Goal: Information Seeking & Learning: Learn about a topic

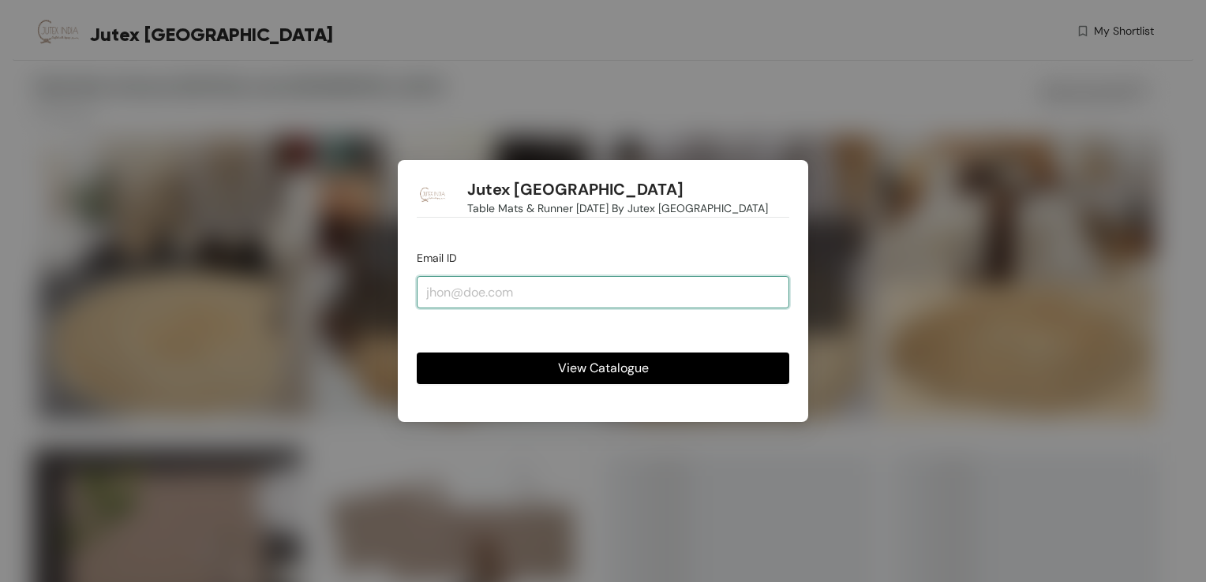
click at [526, 296] on input "email" at bounding box center [603, 292] width 372 height 32
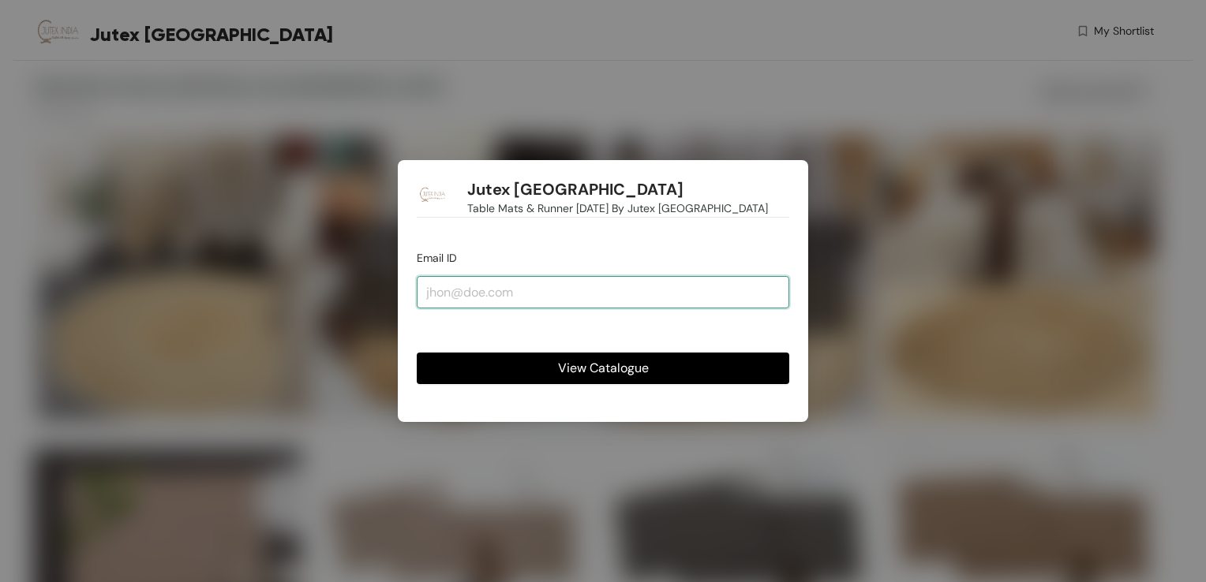
type input "[EMAIL_ADDRESS][PERSON_NAME][DOMAIN_NAME]"
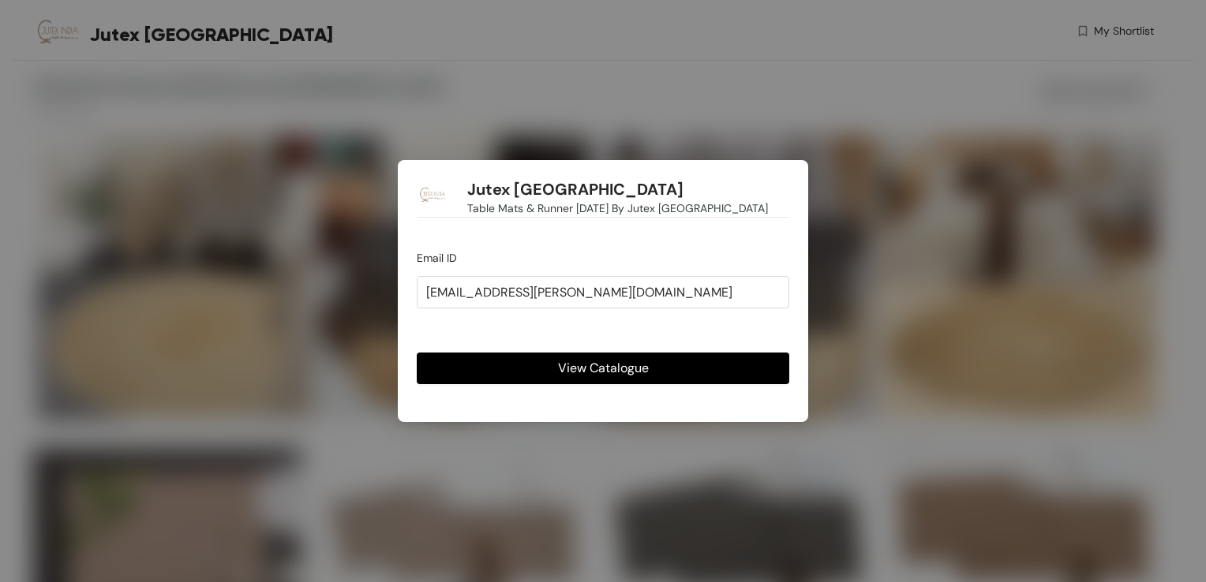
click at [552, 364] on button "View Catalogue" at bounding box center [603, 369] width 372 height 32
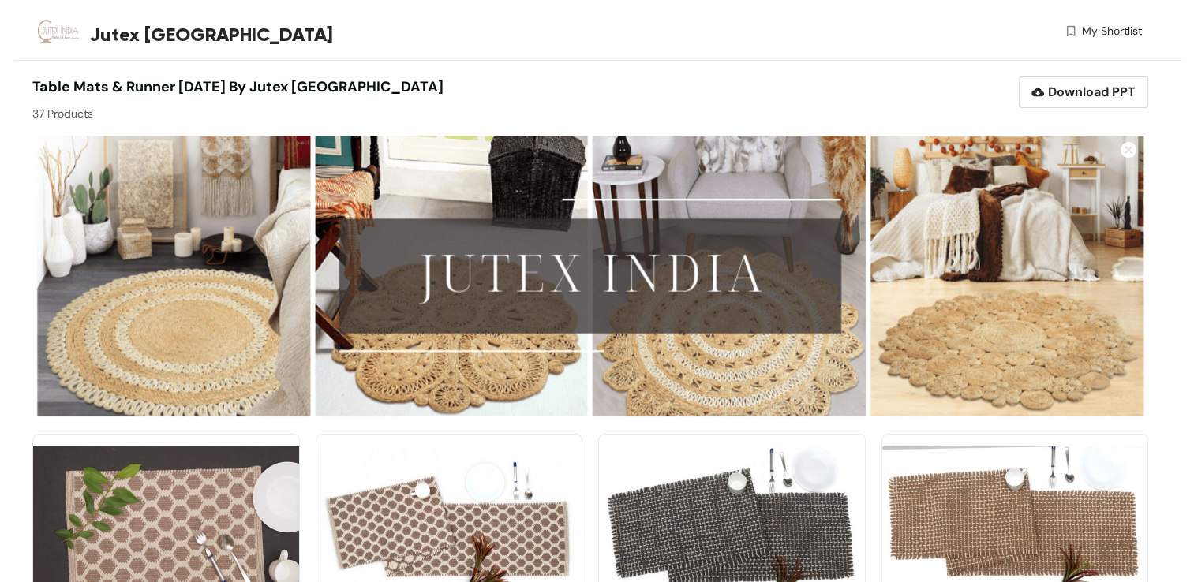
click at [135, 275] on img at bounding box center [590, 276] width 1116 height 290
click at [159, 289] on img at bounding box center [590, 276] width 1116 height 290
click at [208, 478] on img at bounding box center [166, 534] width 268 height 201
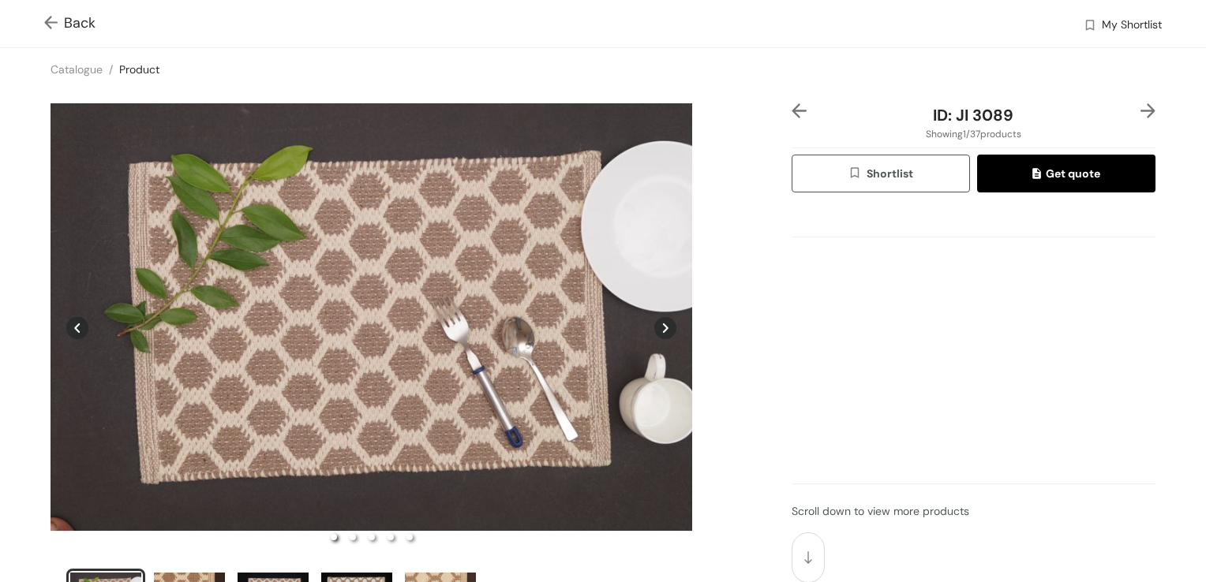
click at [654, 324] on icon at bounding box center [665, 328] width 22 height 22
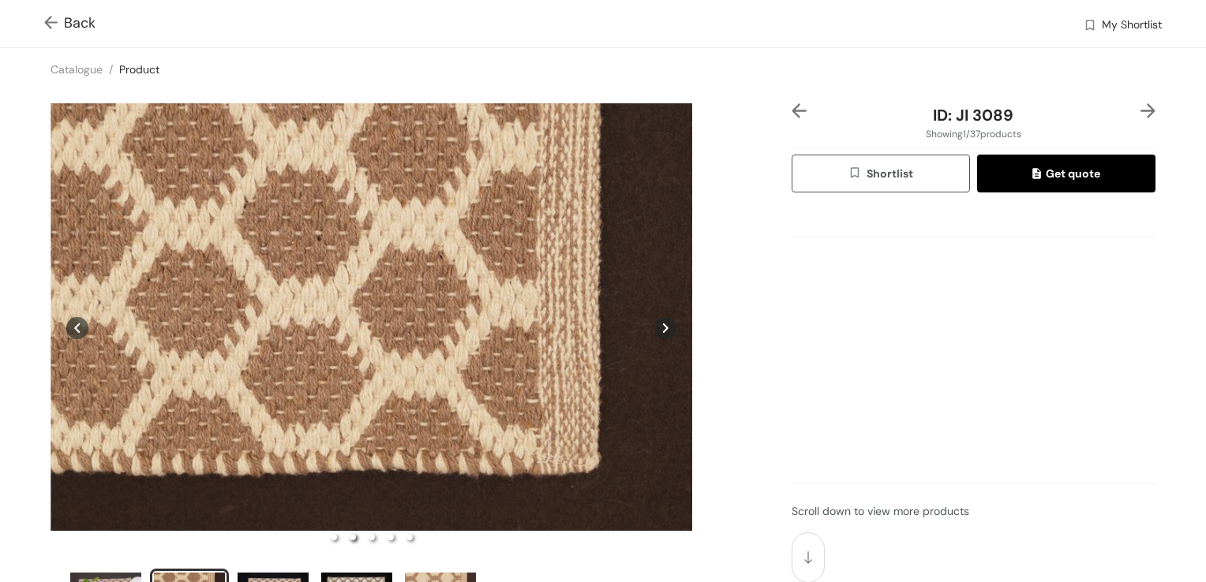
click at [654, 324] on icon at bounding box center [665, 328] width 22 height 22
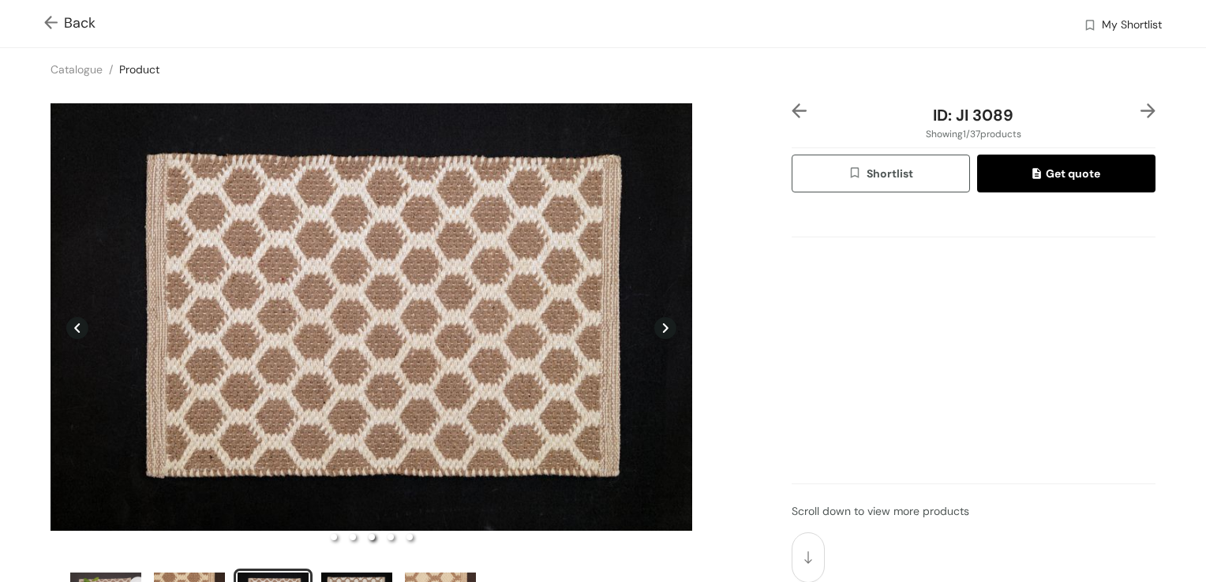
click at [654, 324] on icon at bounding box center [665, 328] width 22 height 22
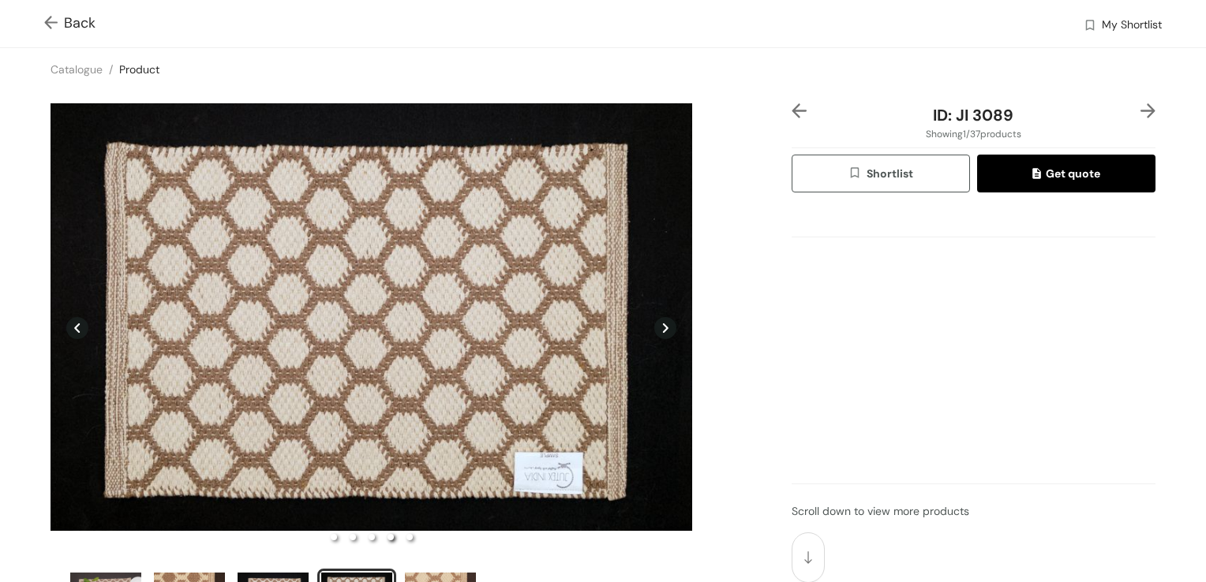
click at [1140, 105] on img at bounding box center [1147, 110] width 15 height 15
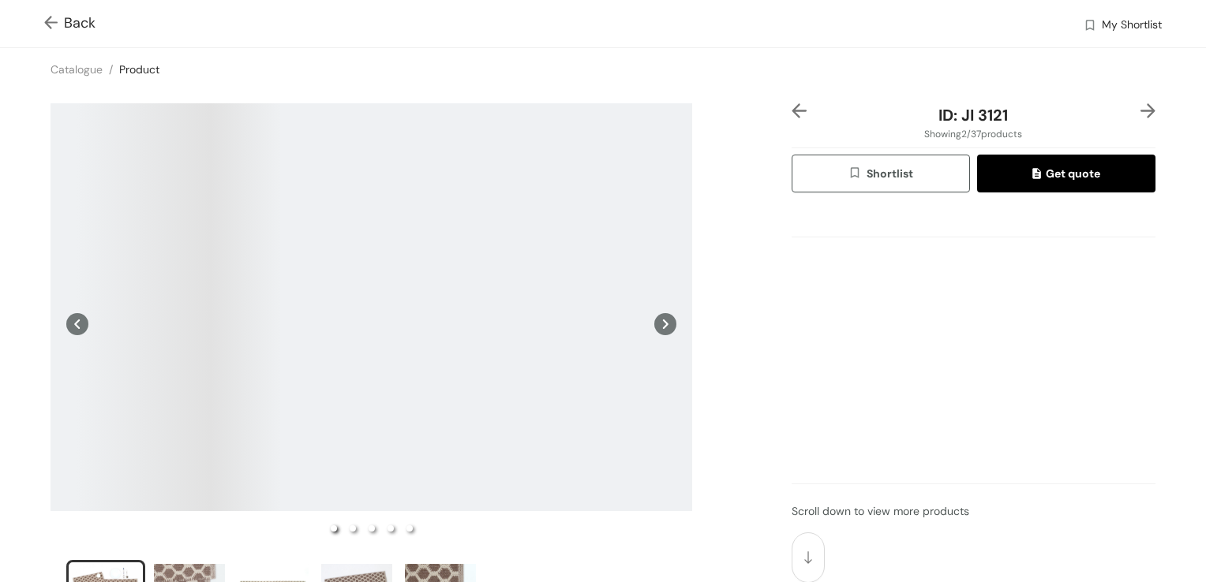
click at [51, 17] on img at bounding box center [54, 24] width 20 height 17
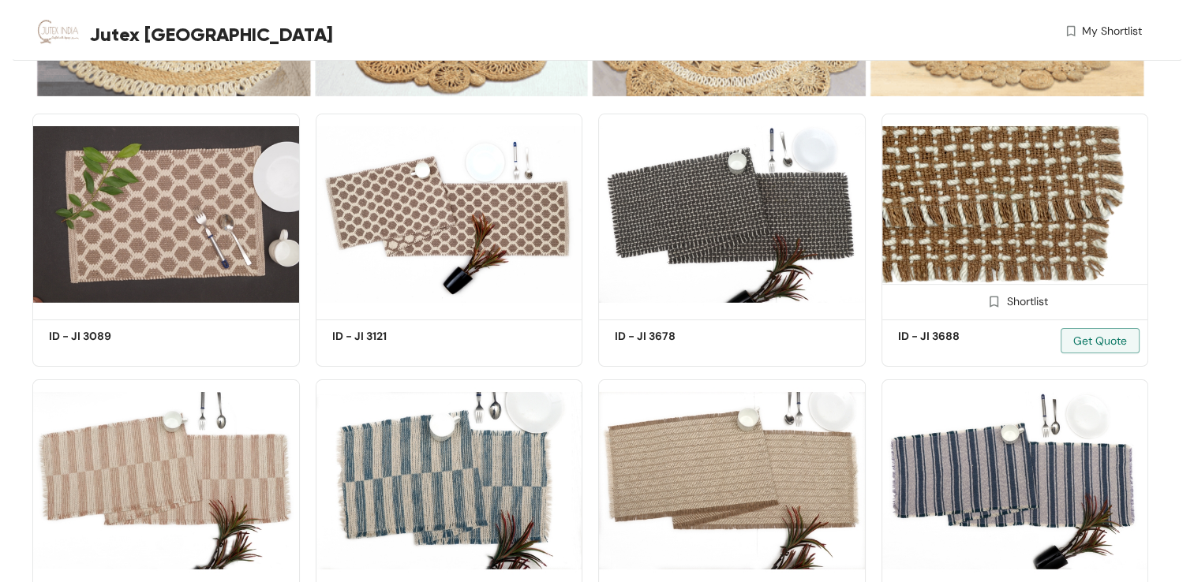
scroll to position [337, 0]
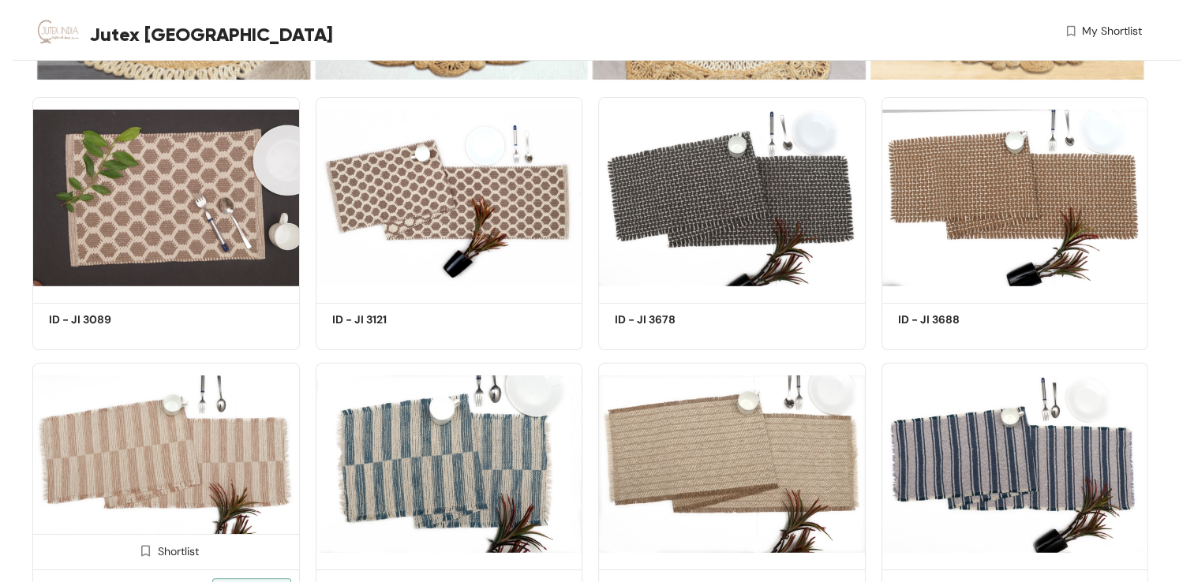
click at [107, 456] on img at bounding box center [166, 463] width 268 height 201
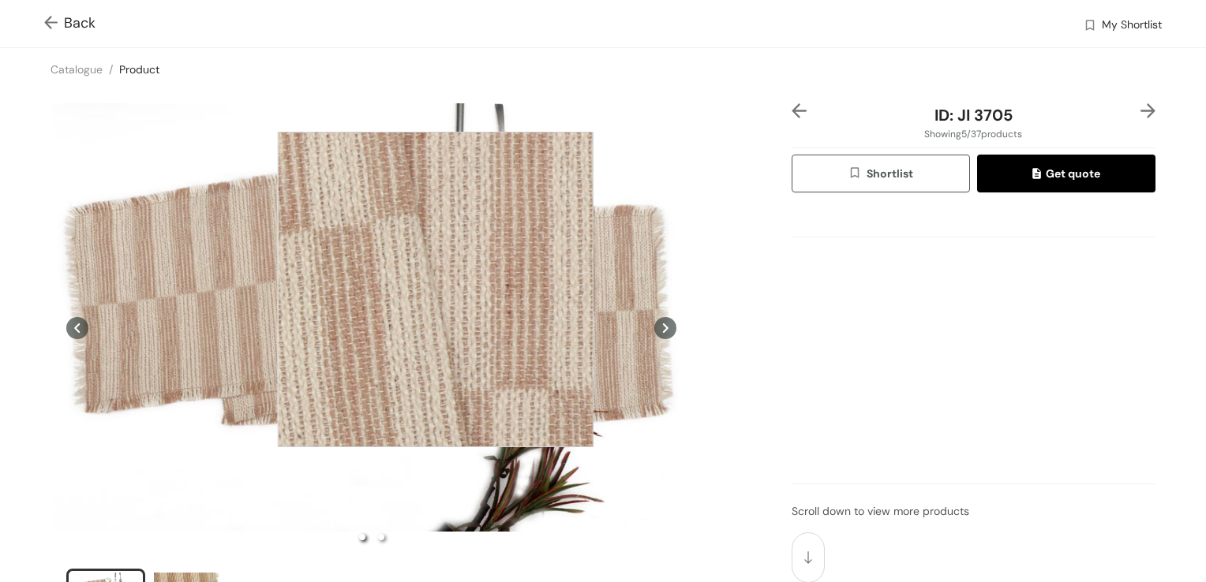
click at [436, 290] on div at bounding box center [436, 290] width 316 height 316
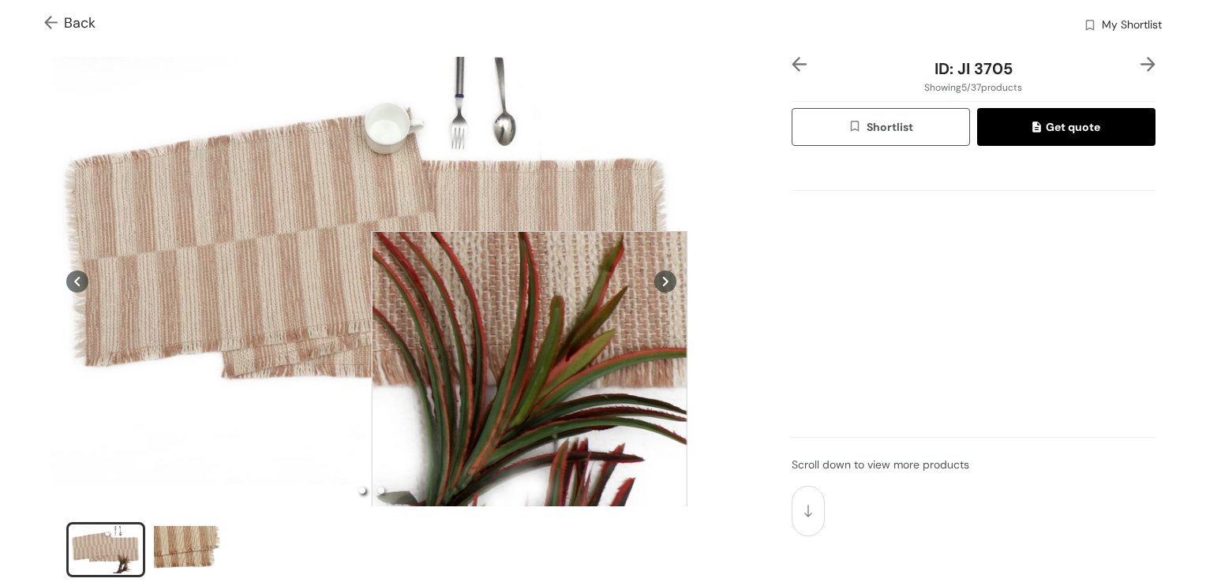
scroll to position [237, 0]
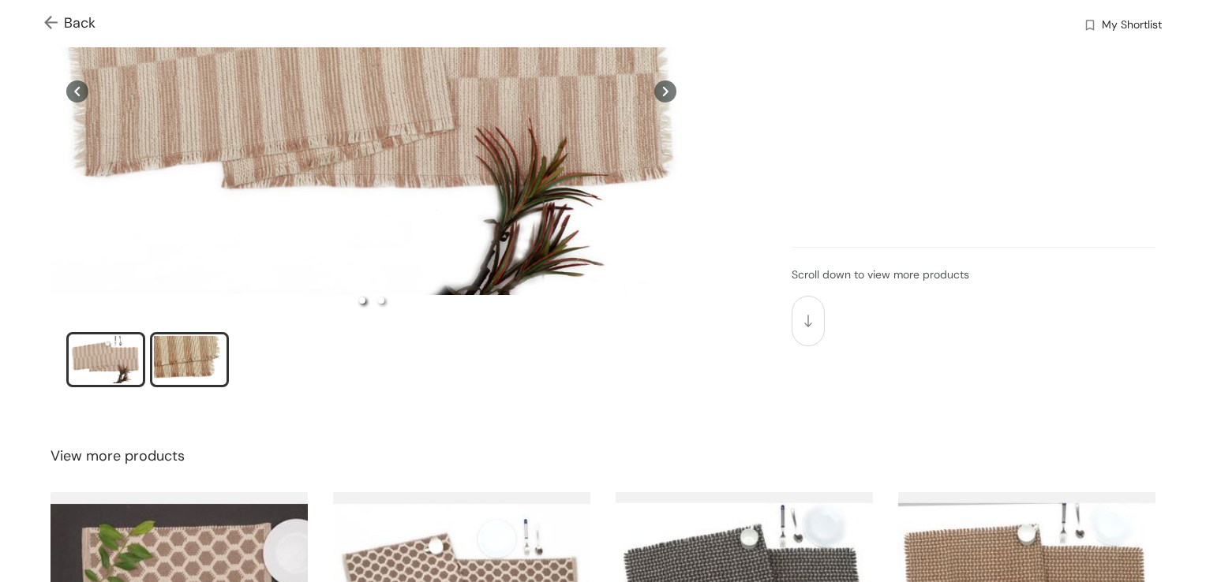
click at [194, 368] on div "slide item 2" at bounding box center [189, 359] width 71 height 47
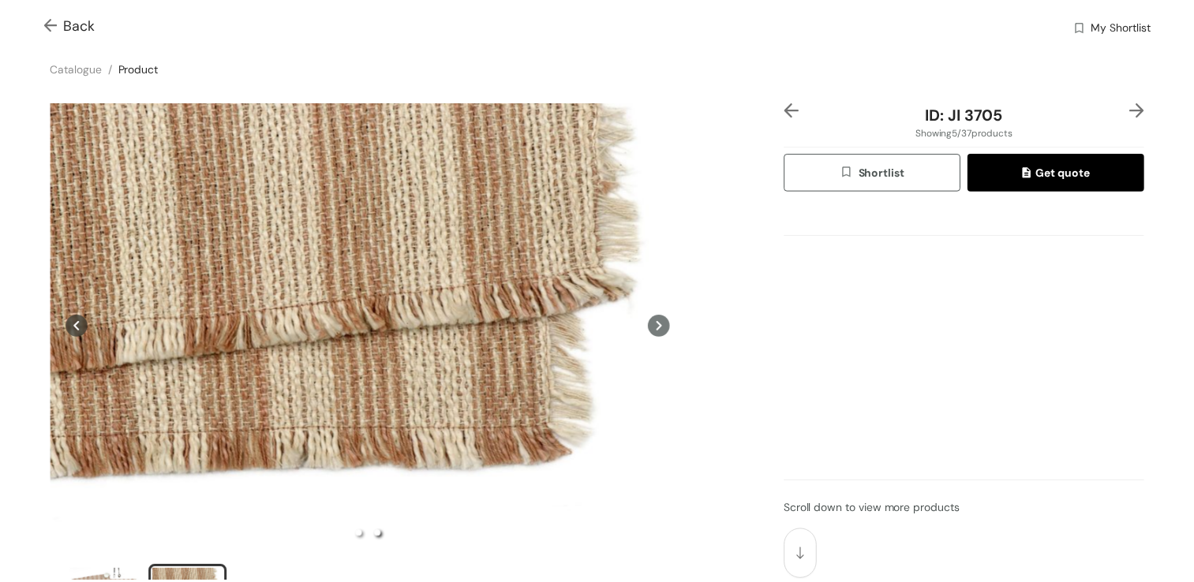
scroll to position [0, 0]
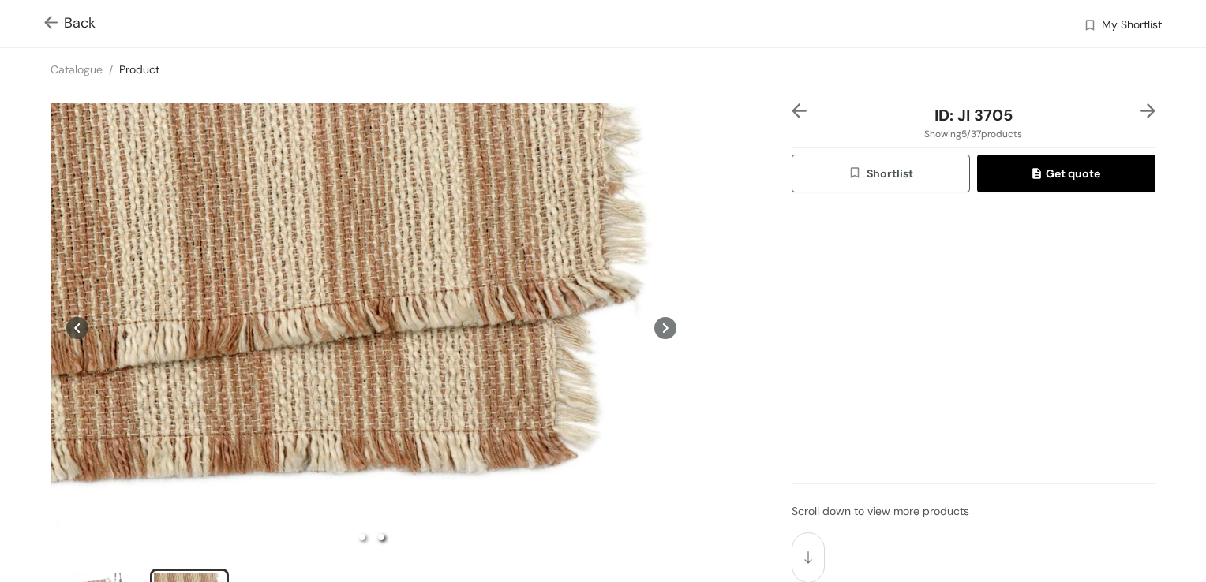
click at [85, 10] on div "Back My Shortlist" at bounding box center [603, 23] width 1206 height 47
click at [82, 17] on span "Back" at bounding box center [69, 23] width 51 height 21
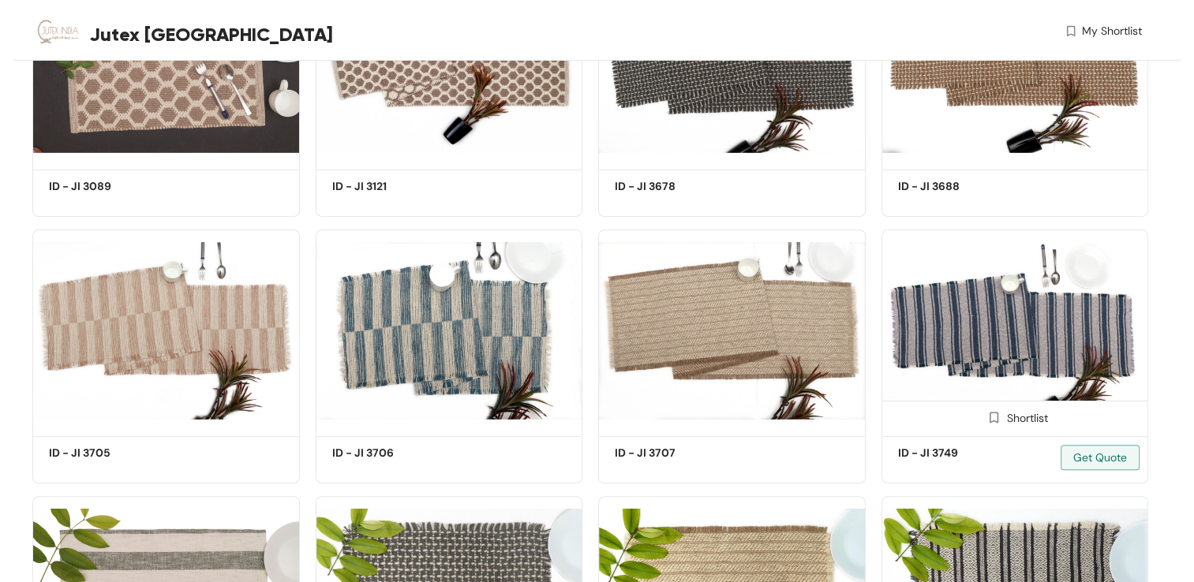
scroll to position [495, 0]
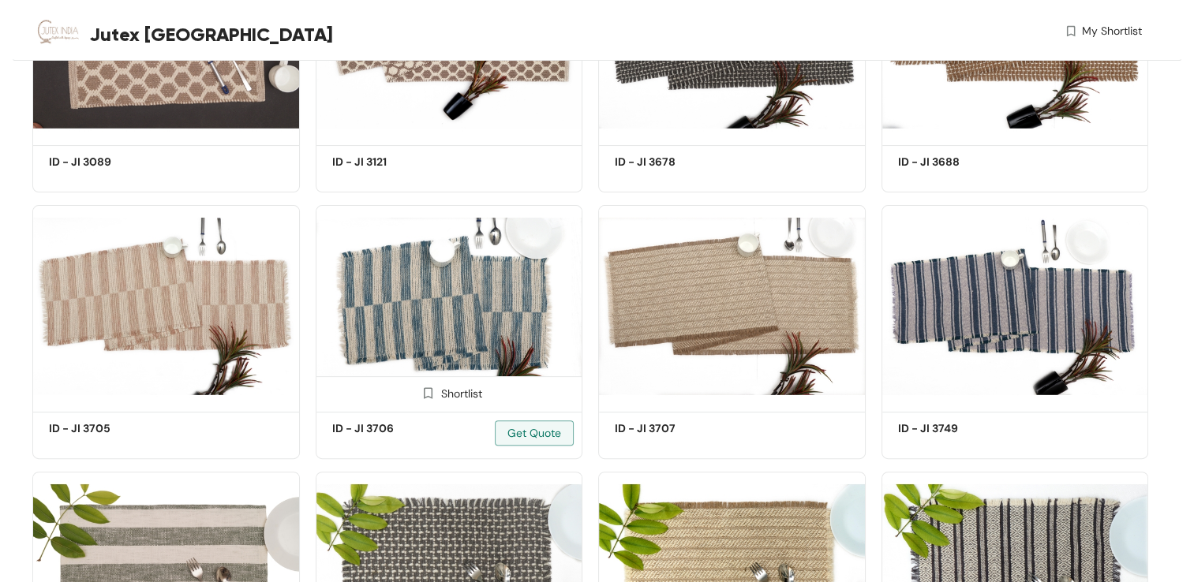
click at [423, 304] on img at bounding box center [450, 305] width 268 height 201
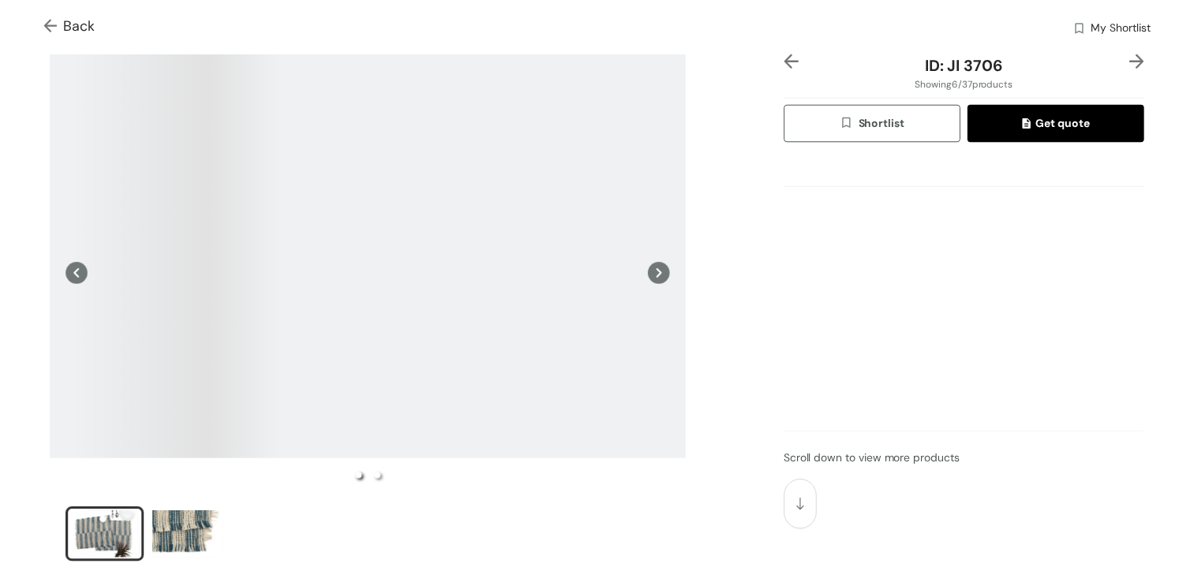
scroll to position [79, 0]
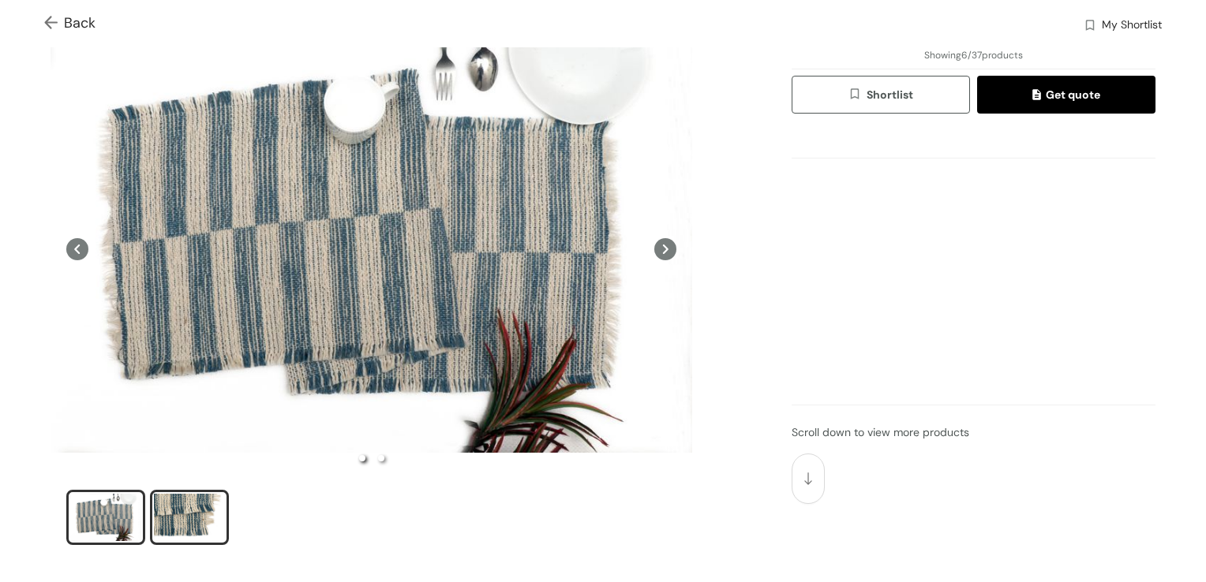
click at [170, 522] on div "slide item 2" at bounding box center [189, 517] width 71 height 47
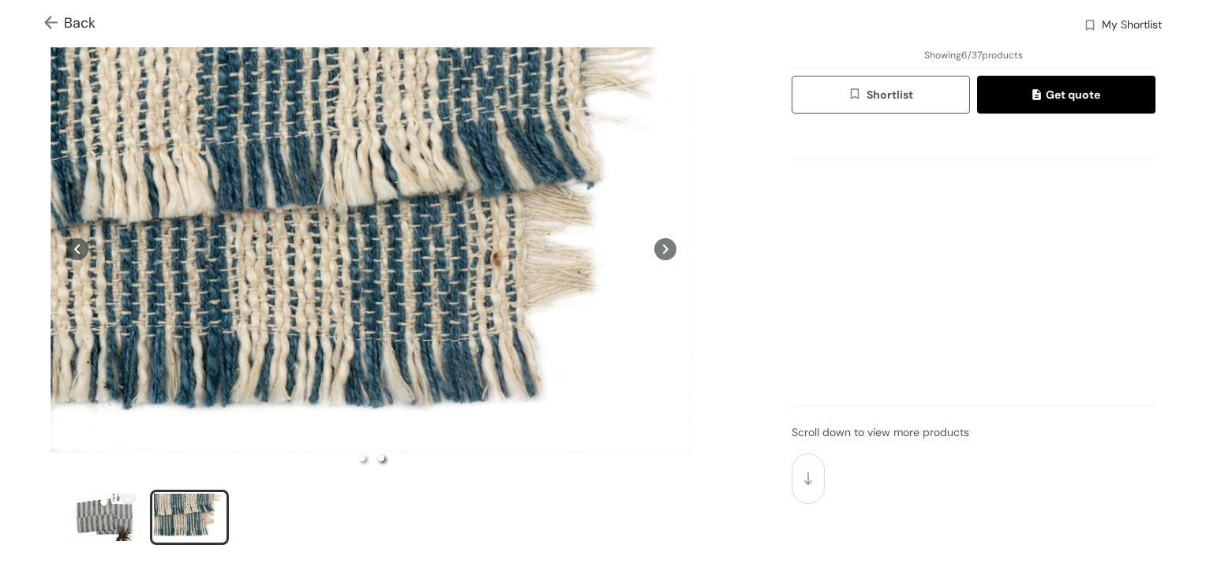
click at [92, 17] on span "Back" at bounding box center [69, 23] width 51 height 21
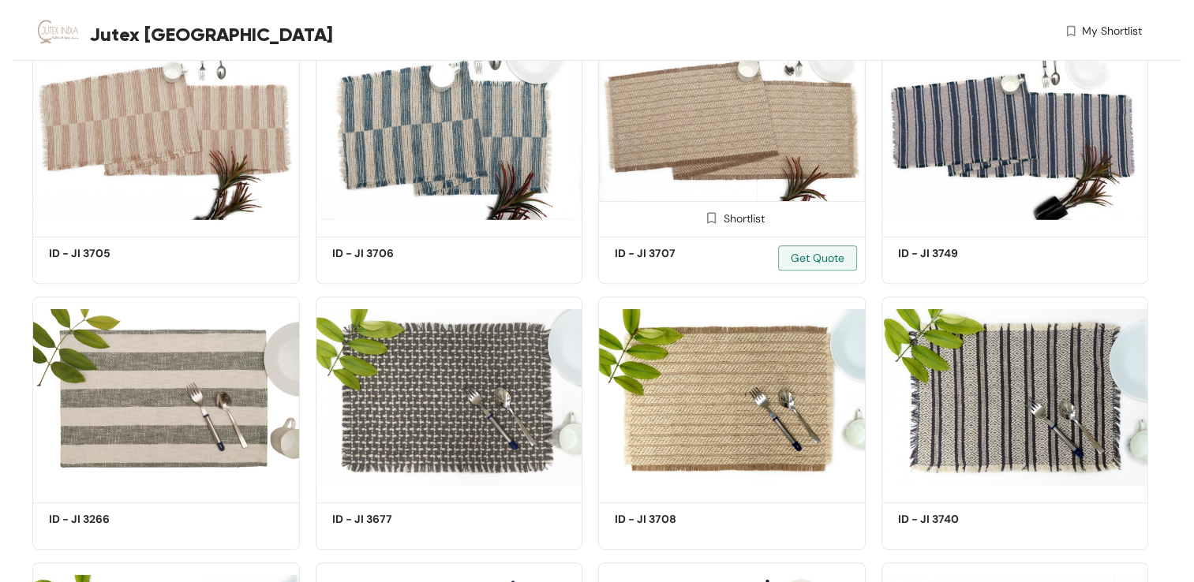
scroll to position [653, 0]
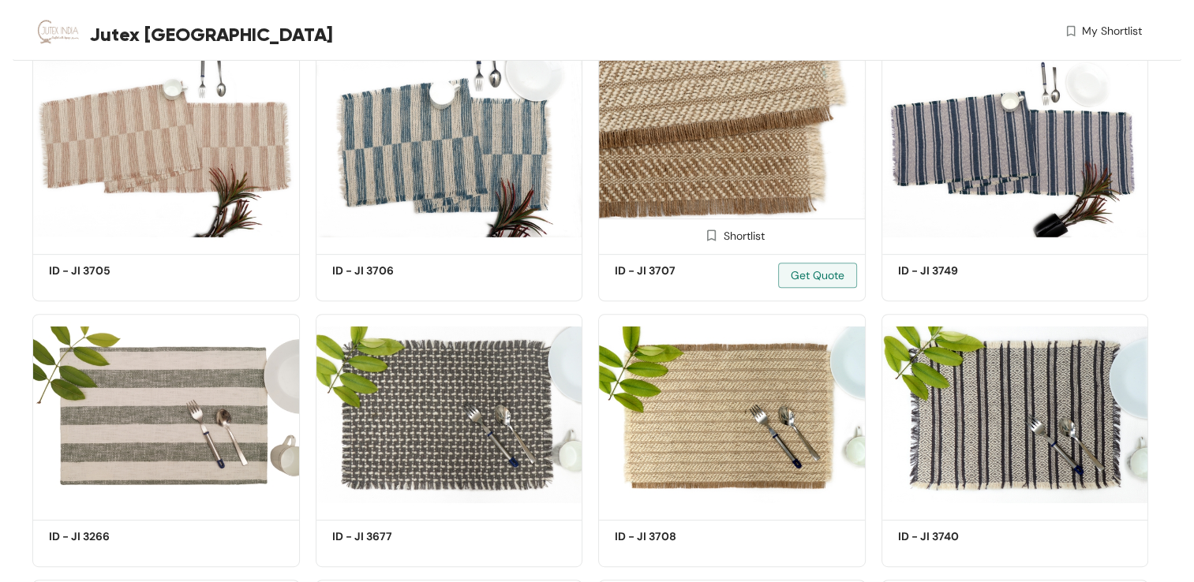
click at [723, 159] on img at bounding box center [732, 147] width 268 height 201
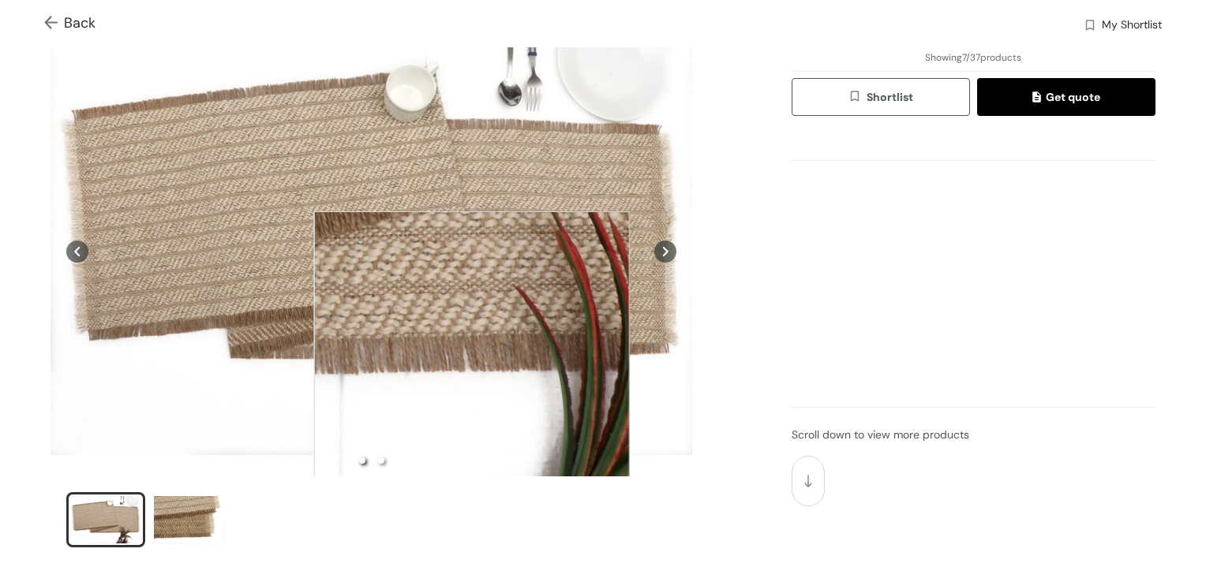
scroll to position [158, 0]
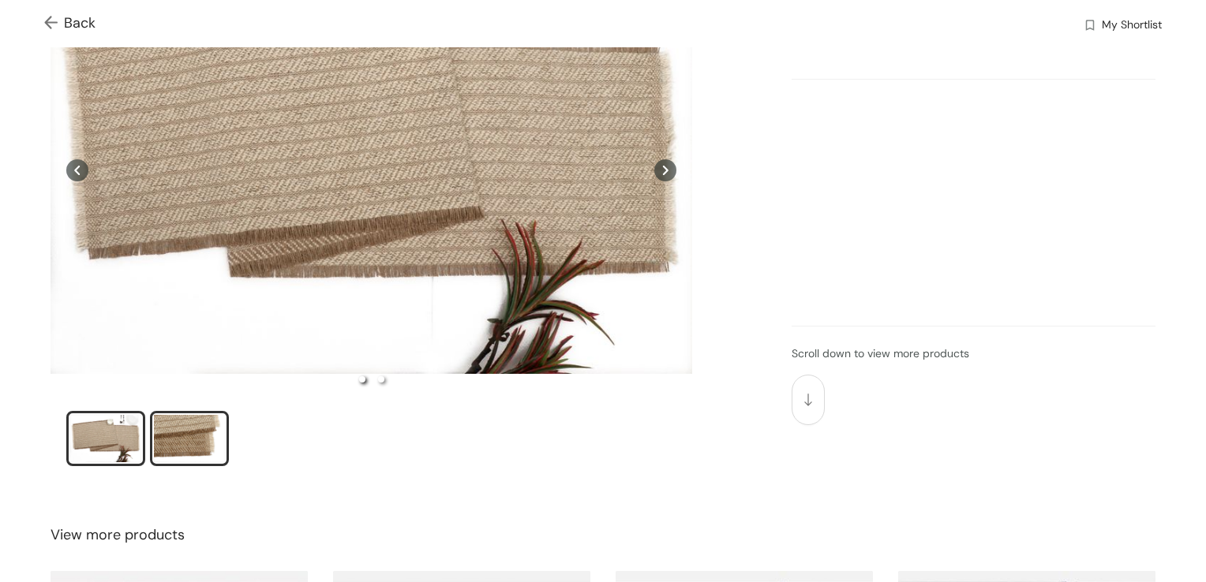
click at [189, 434] on div "slide item 2" at bounding box center [189, 438] width 71 height 47
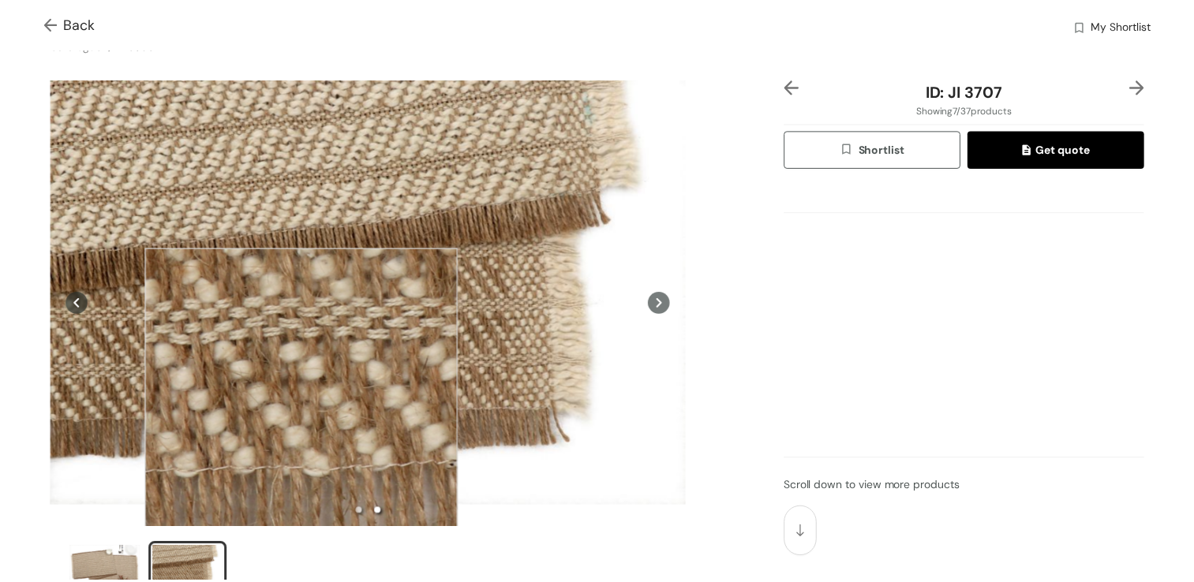
scroll to position [0, 0]
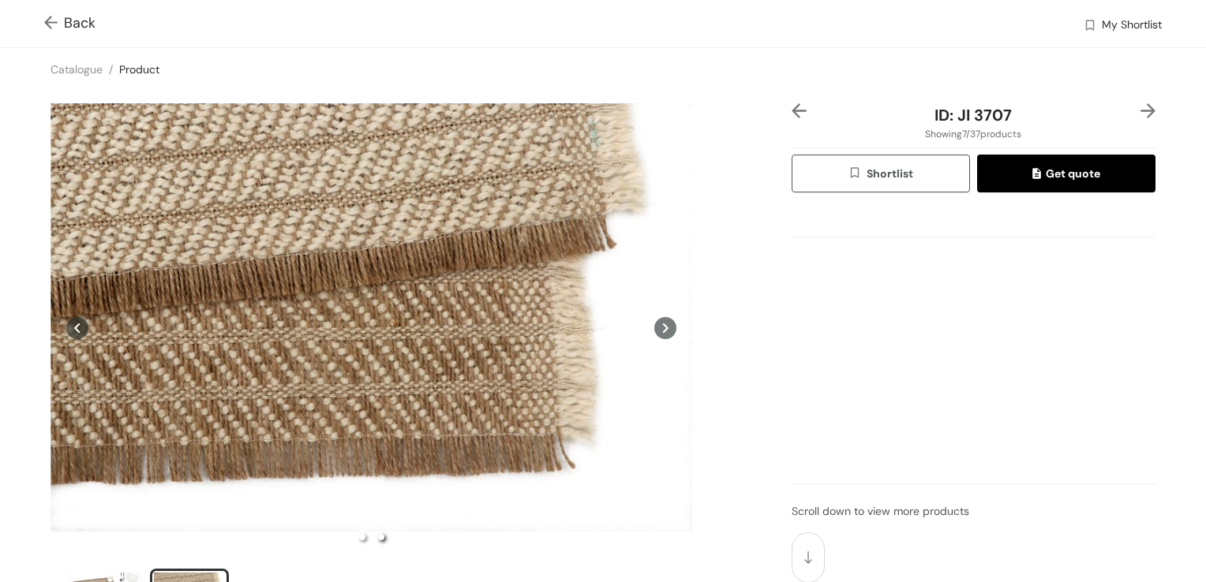
click at [58, 17] on img at bounding box center [54, 24] width 20 height 17
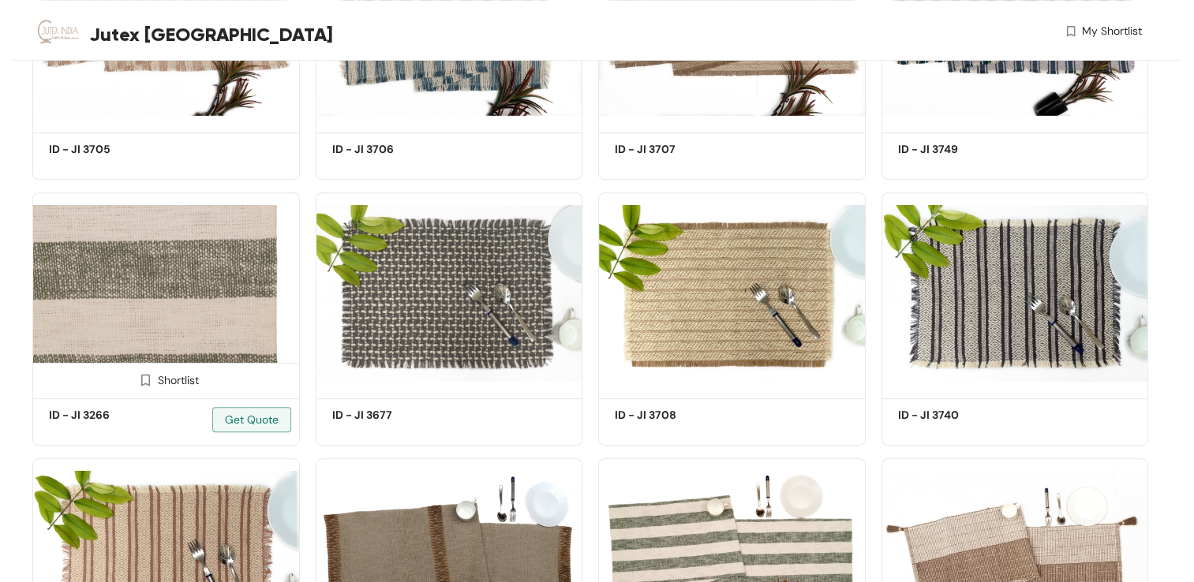
scroll to position [811, 0]
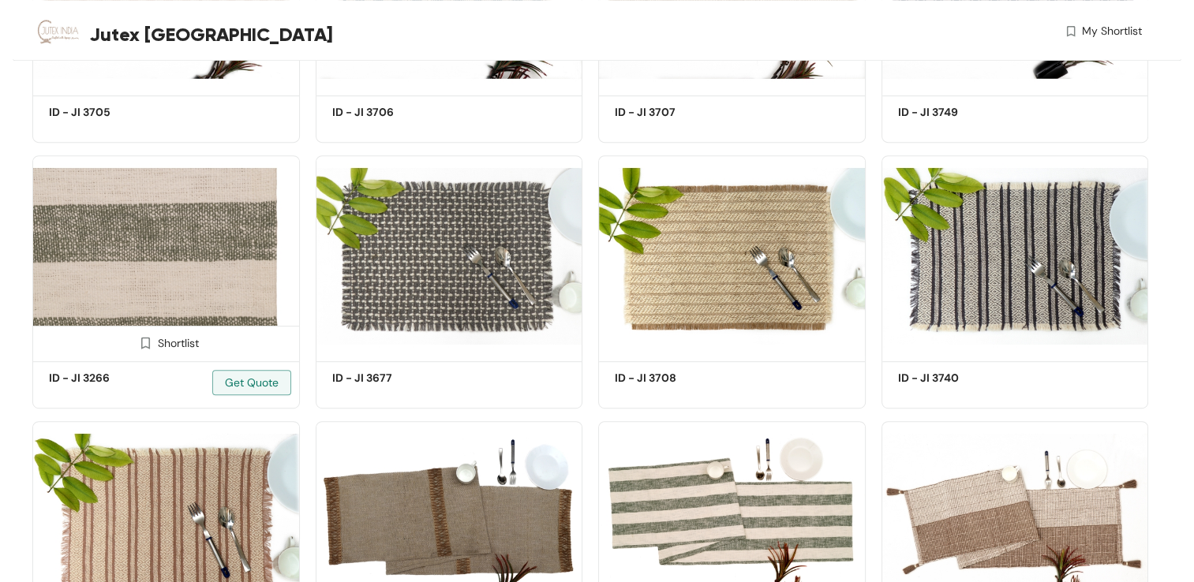
click at [234, 264] on img at bounding box center [166, 255] width 268 height 201
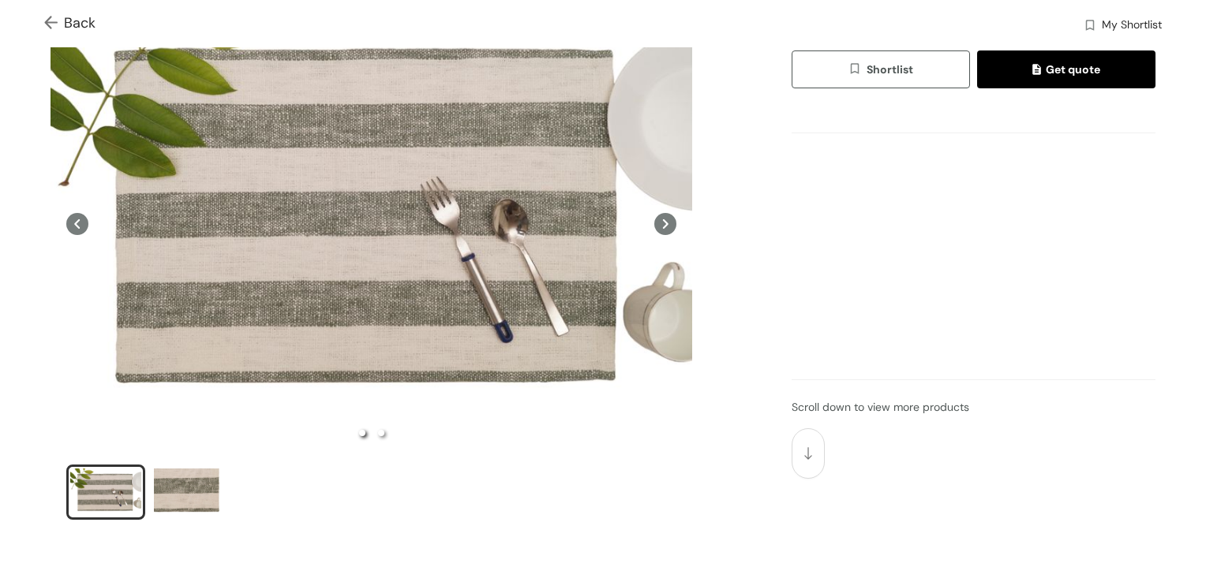
scroll to position [158, 0]
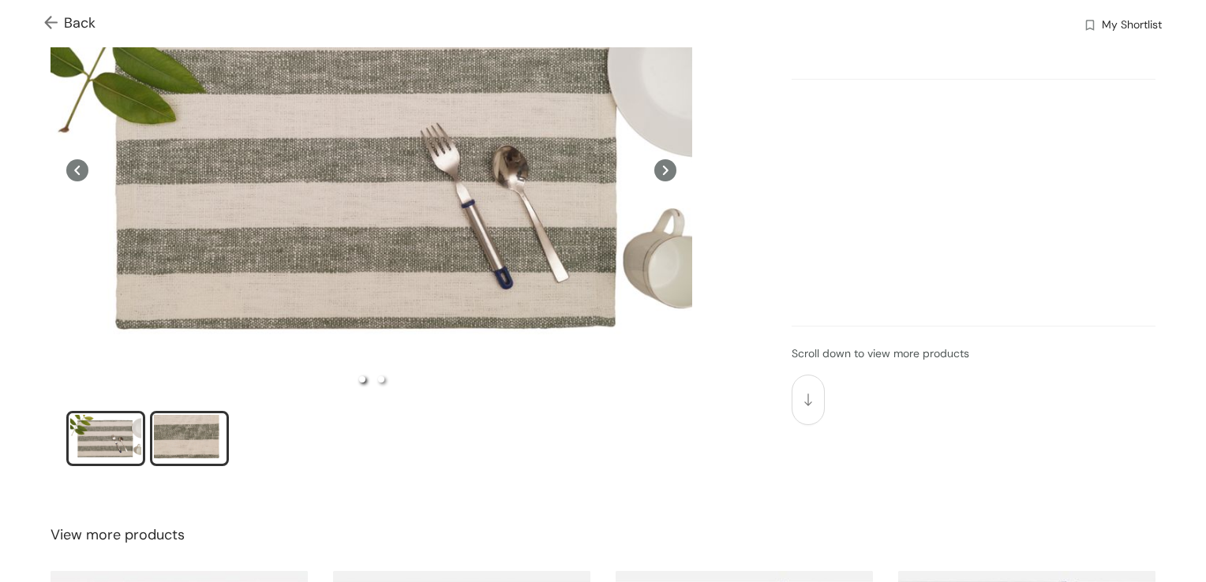
click at [194, 444] on div "slide item 2" at bounding box center [189, 438] width 71 height 47
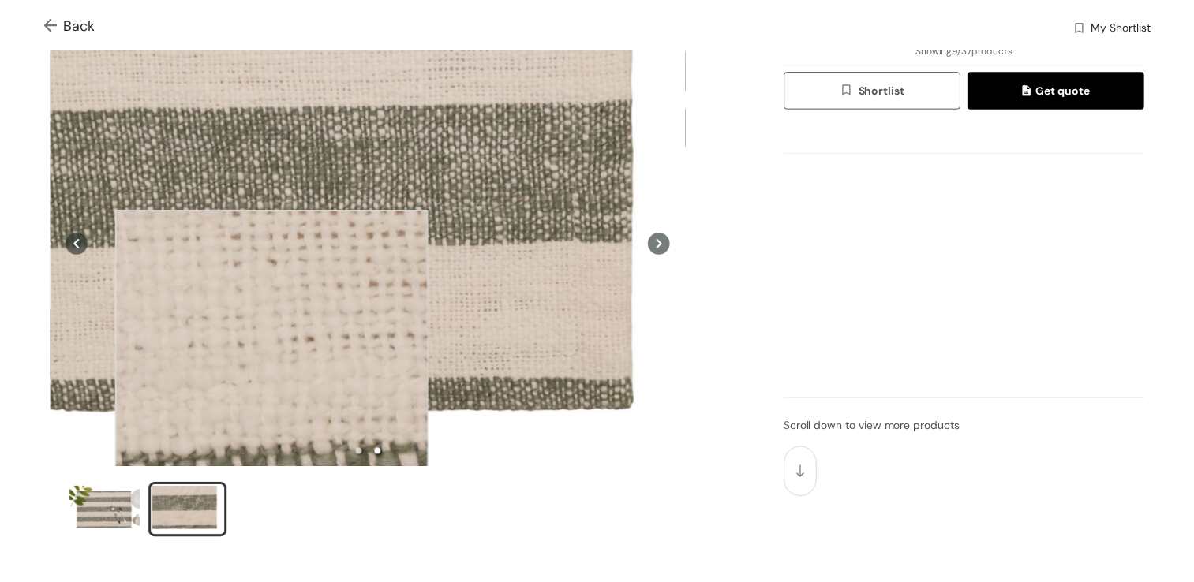
scroll to position [0, 0]
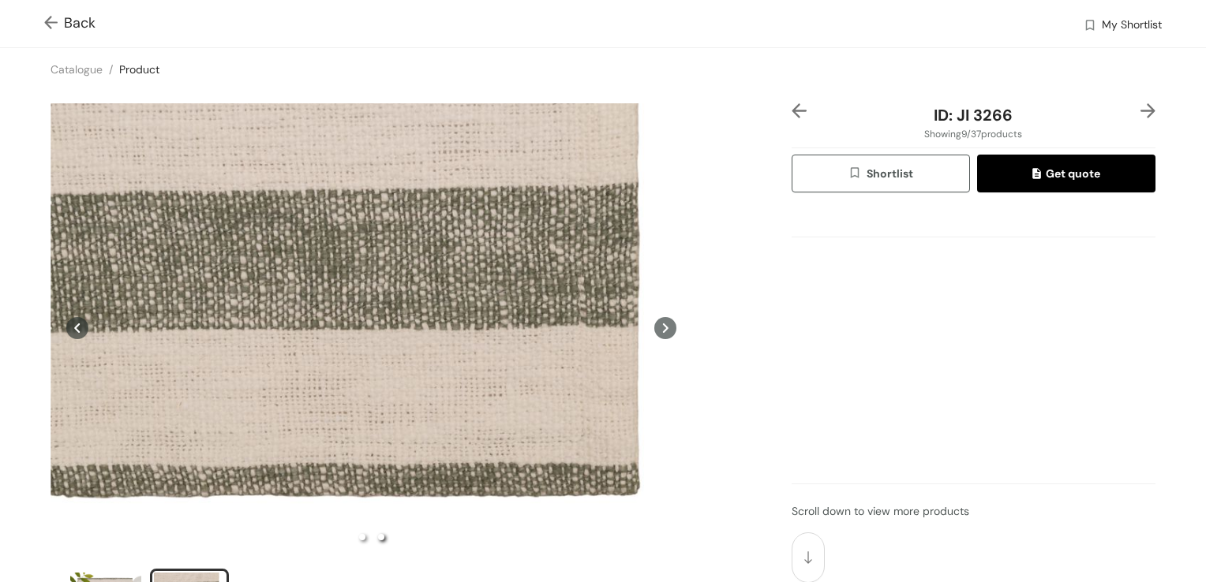
click at [73, 24] on span "Back" at bounding box center [69, 23] width 51 height 21
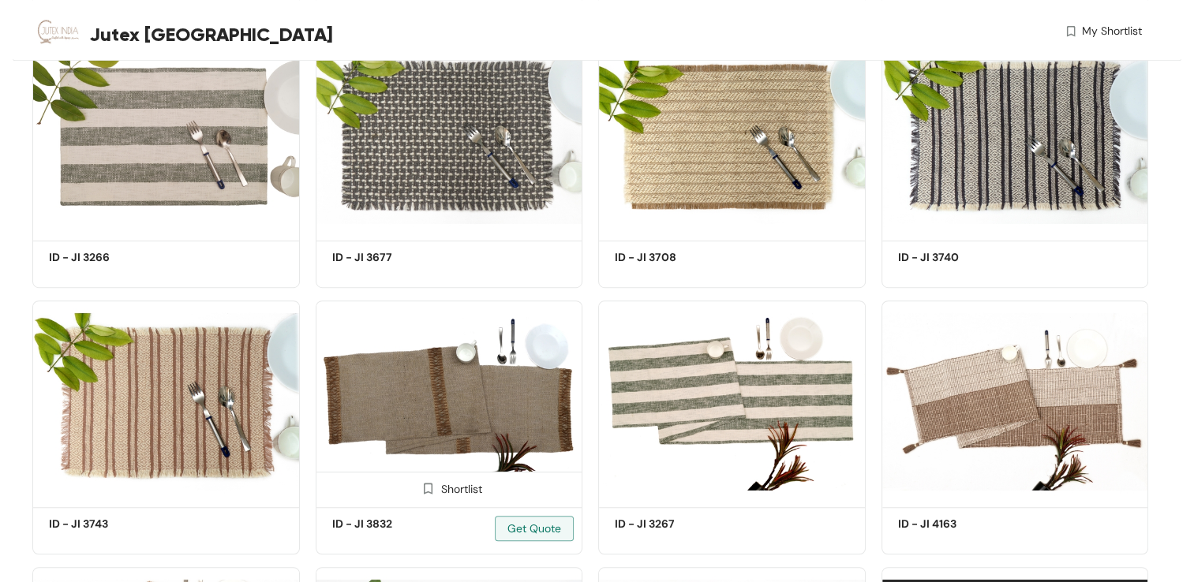
scroll to position [969, 0]
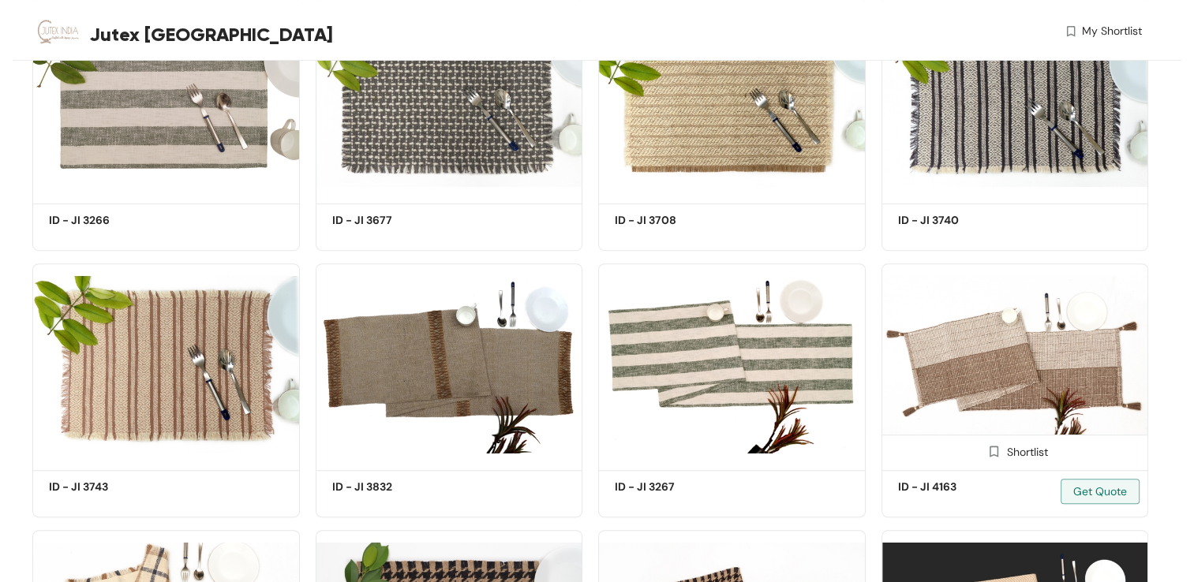
click at [948, 370] on img at bounding box center [1015, 364] width 268 height 201
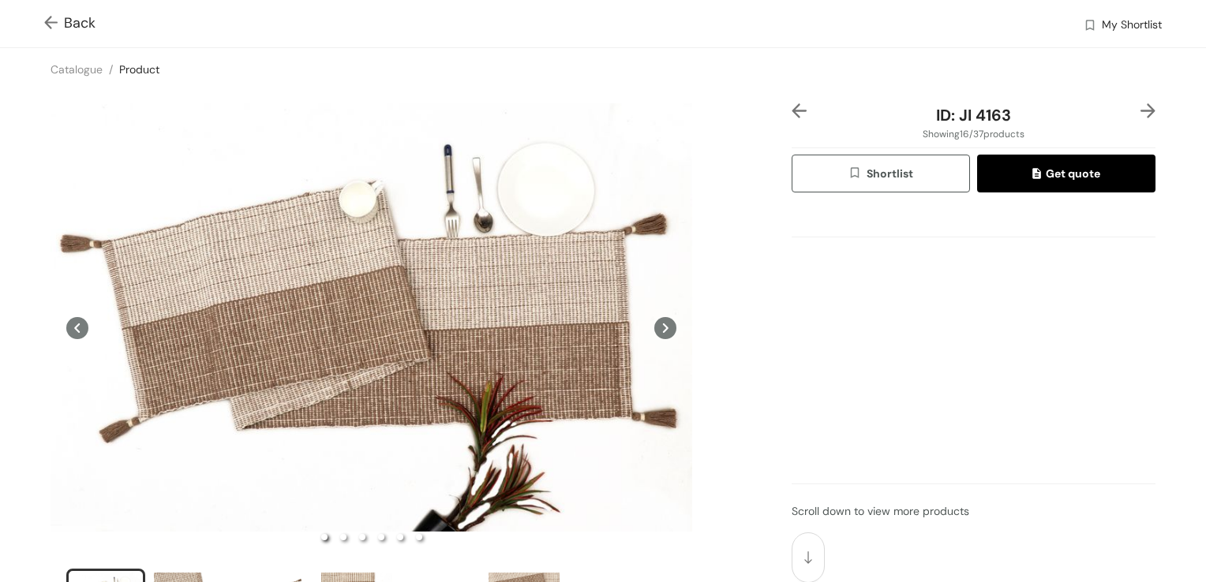
scroll to position [158, 0]
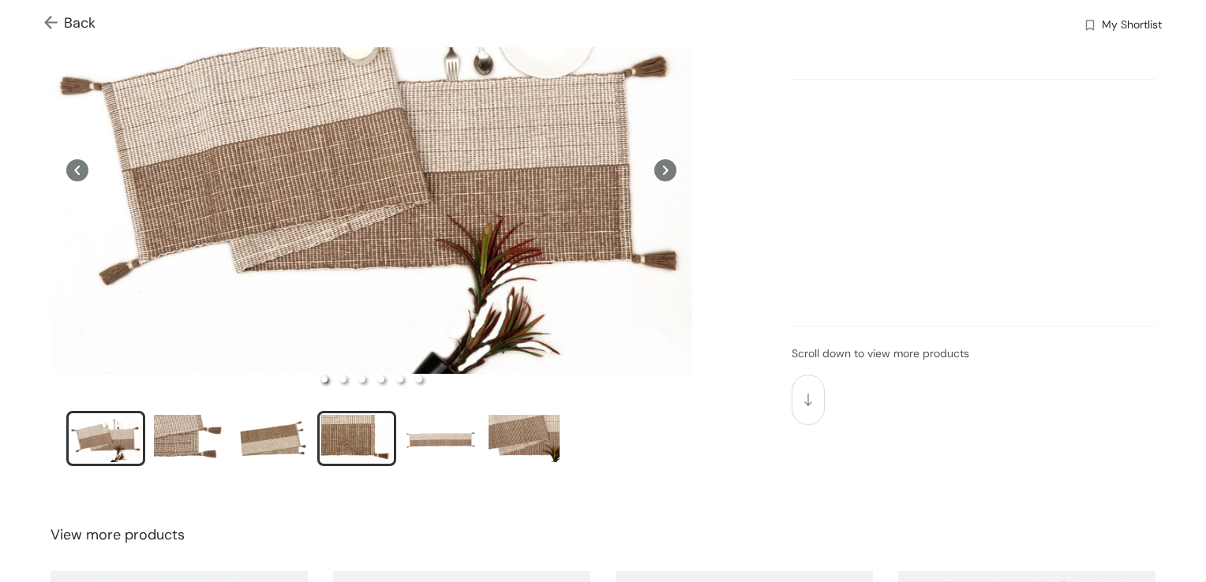
click at [337, 429] on div "slide item 4" at bounding box center [356, 438] width 71 height 47
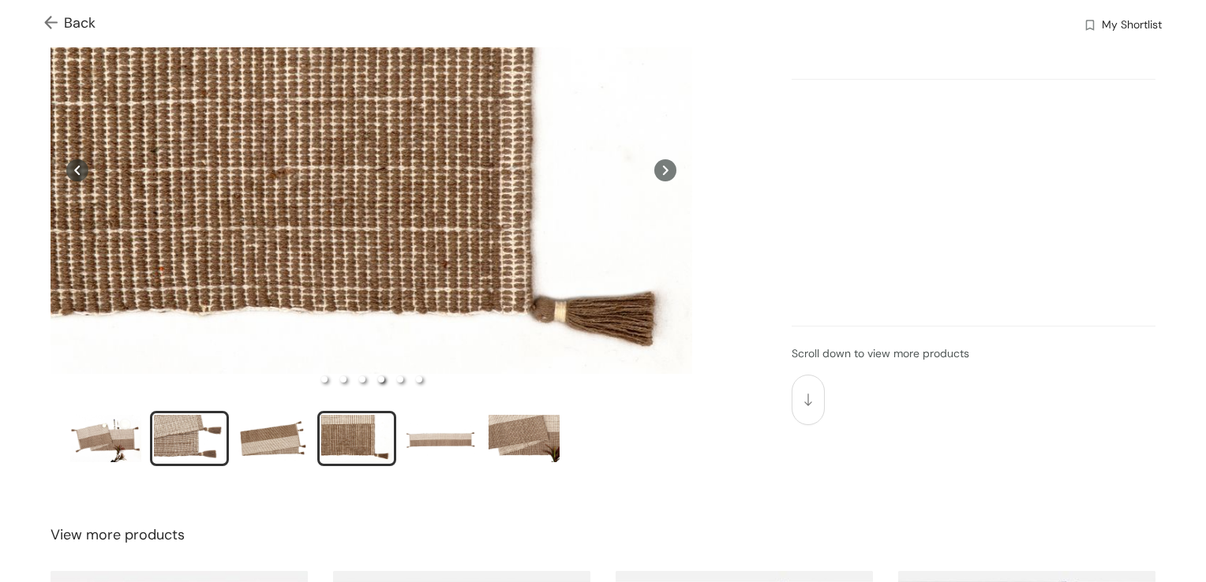
click at [174, 427] on div "slide item 2" at bounding box center [189, 438] width 71 height 47
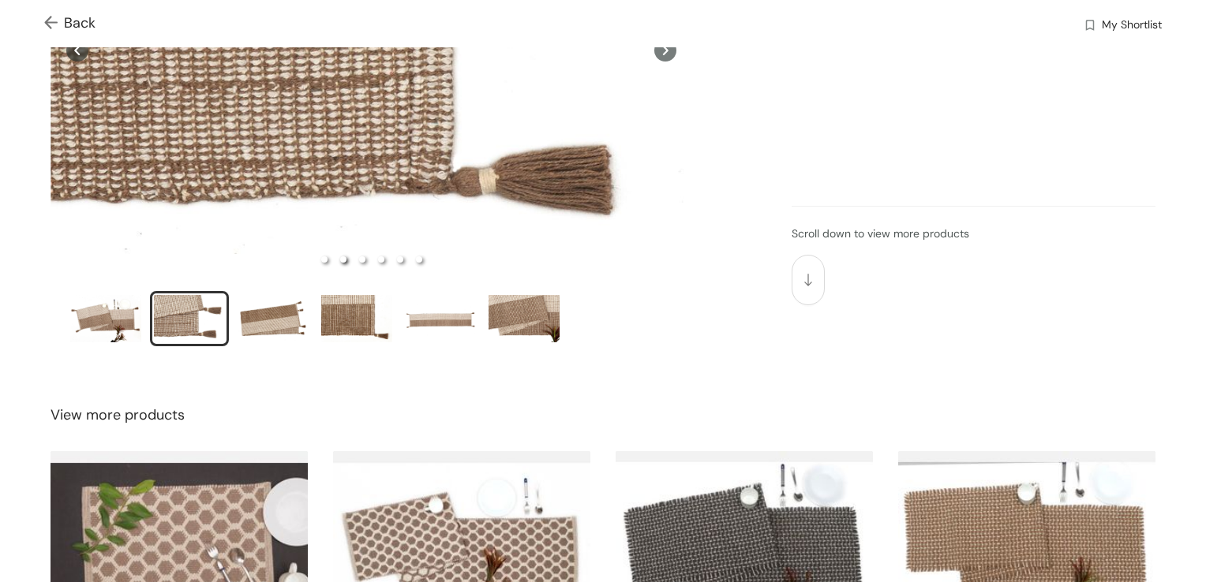
scroll to position [316, 0]
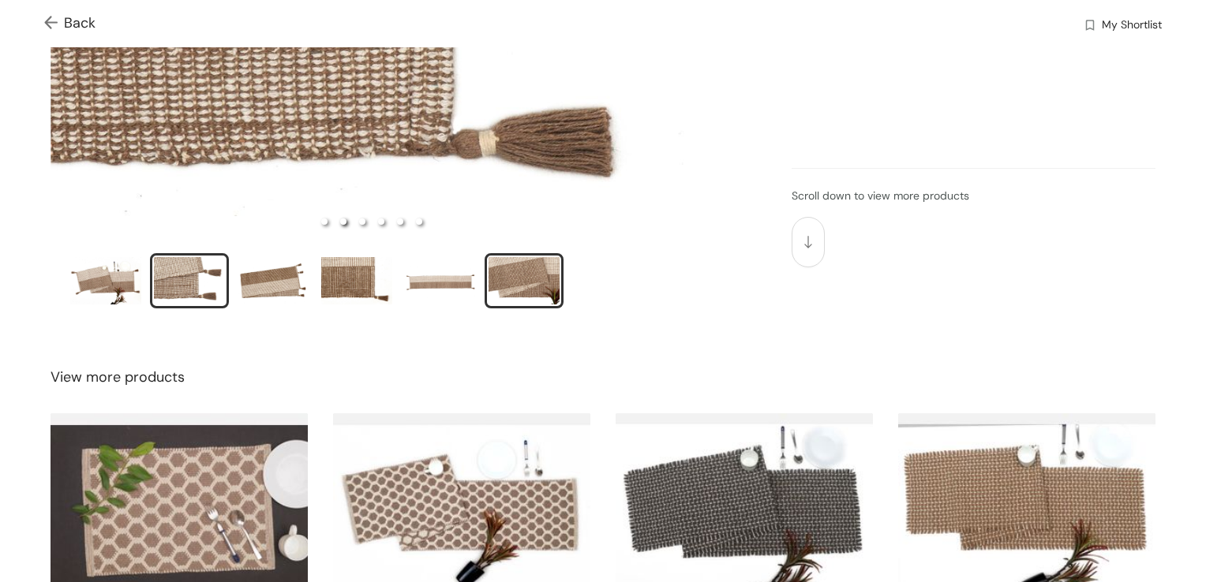
click at [526, 293] on div "slide item 6" at bounding box center [523, 280] width 71 height 47
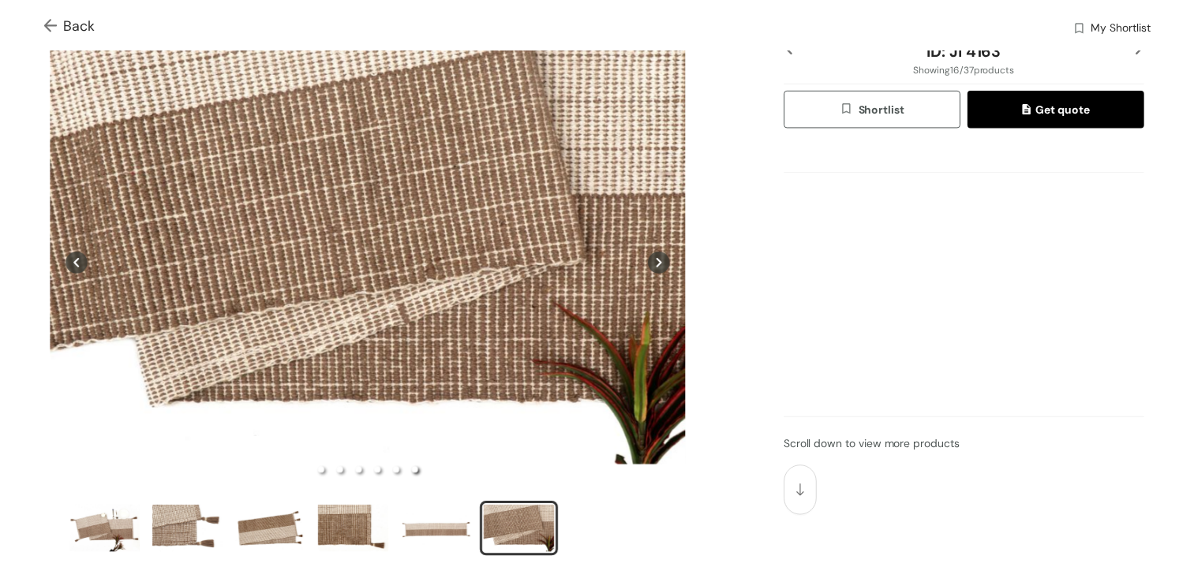
scroll to position [0, 0]
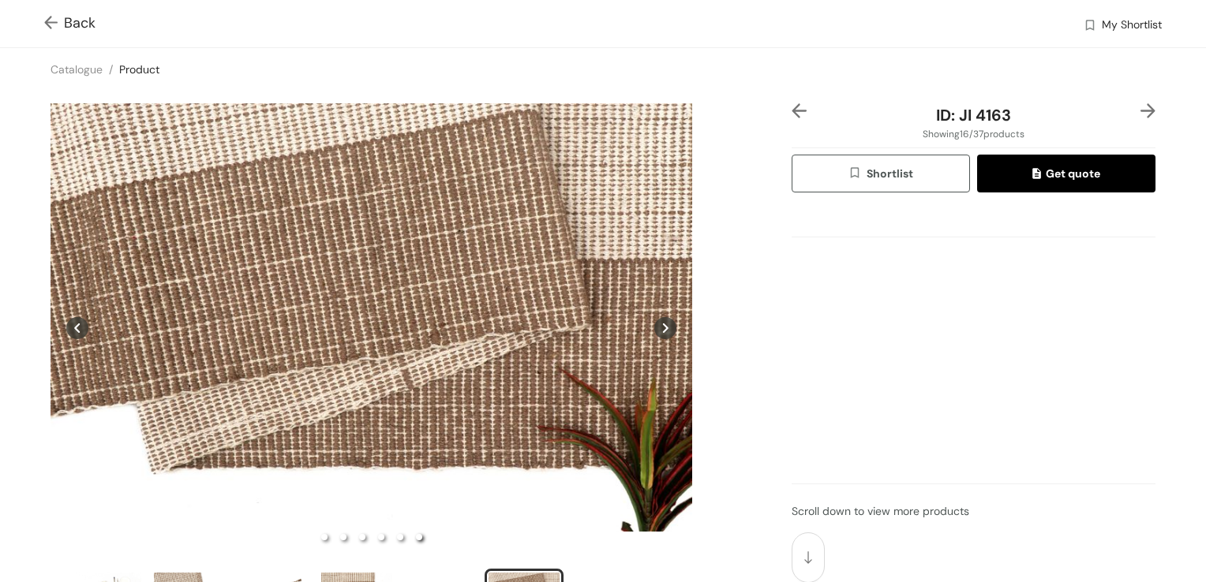
click at [62, 21] on img at bounding box center [54, 24] width 20 height 17
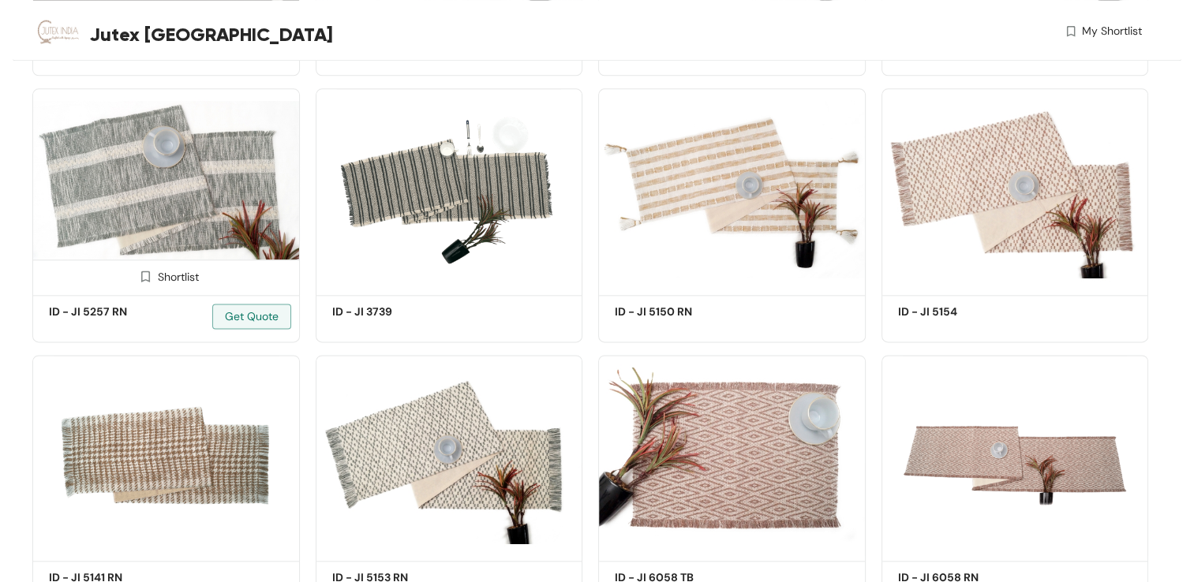
scroll to position [1916, 0]
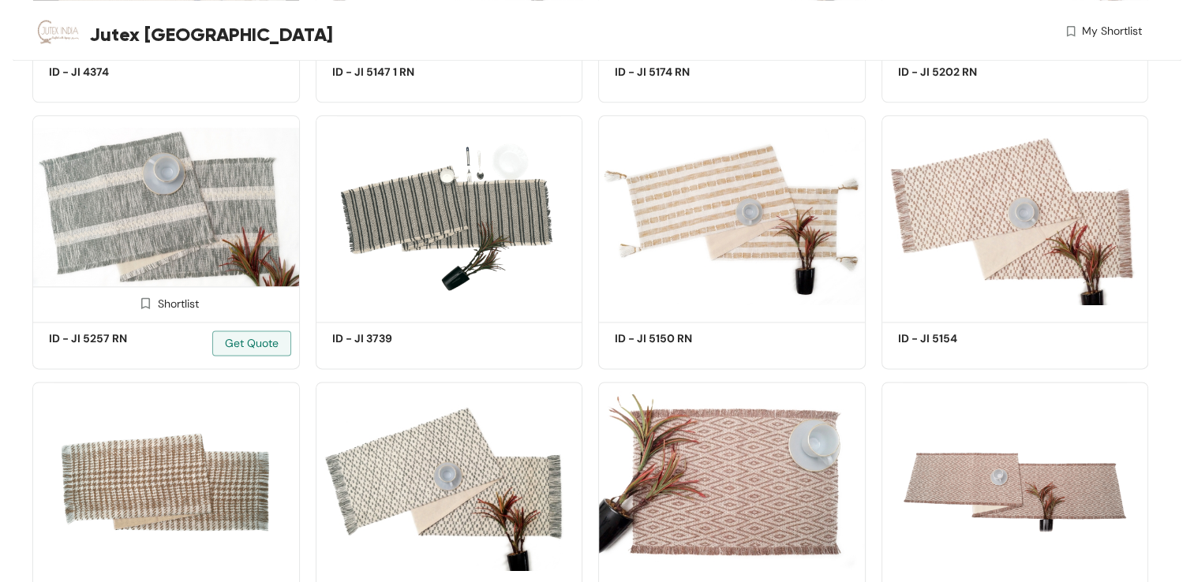
click at [213, 259] on img at bounding box center [166, 215] width 268 height 201
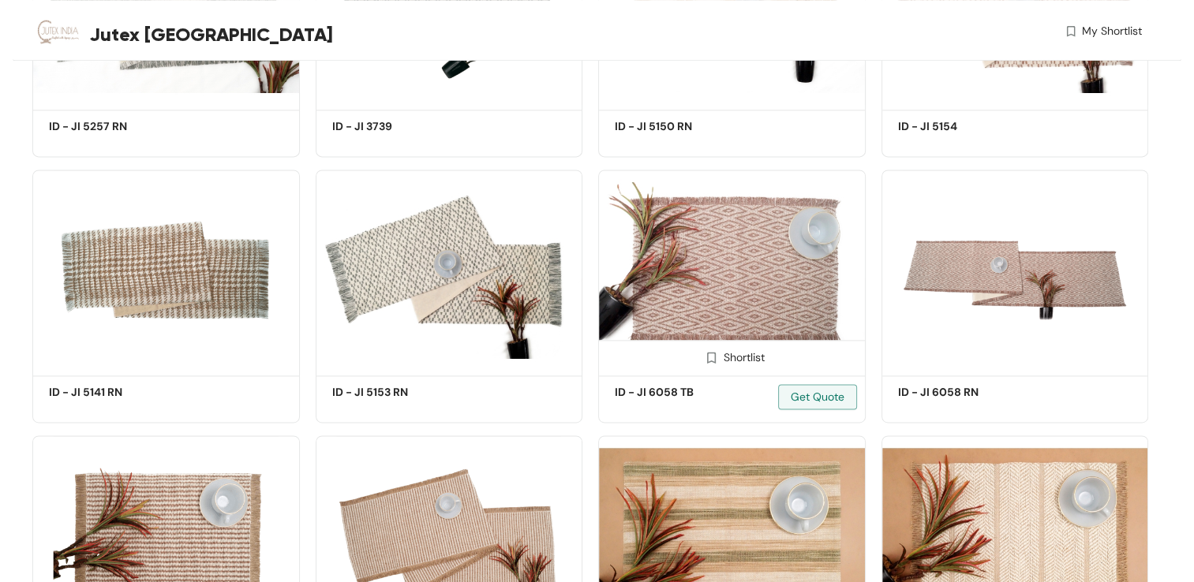
scroll to position [1916, 0]
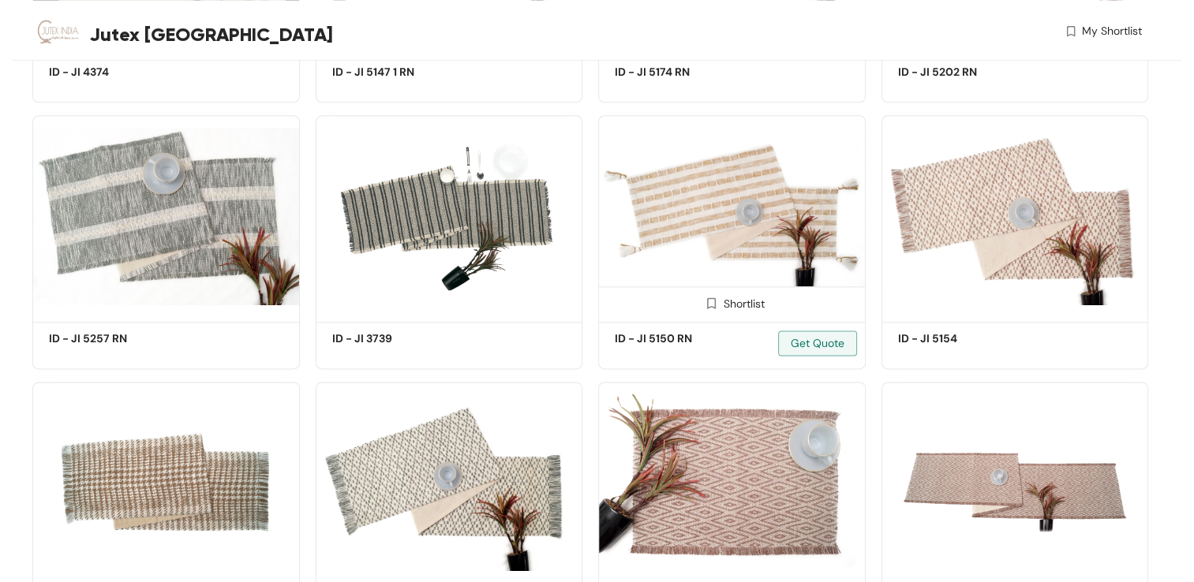
click at [746, 231] on img at bounding box center [732, 215] width 268 height 201
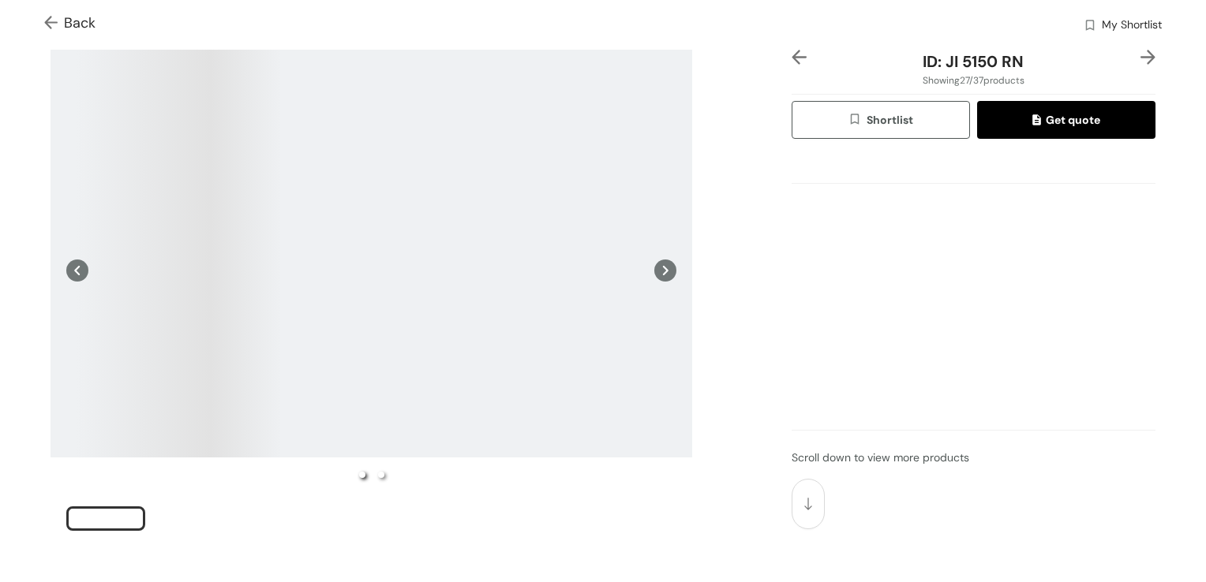
scroll to position [79, 0]
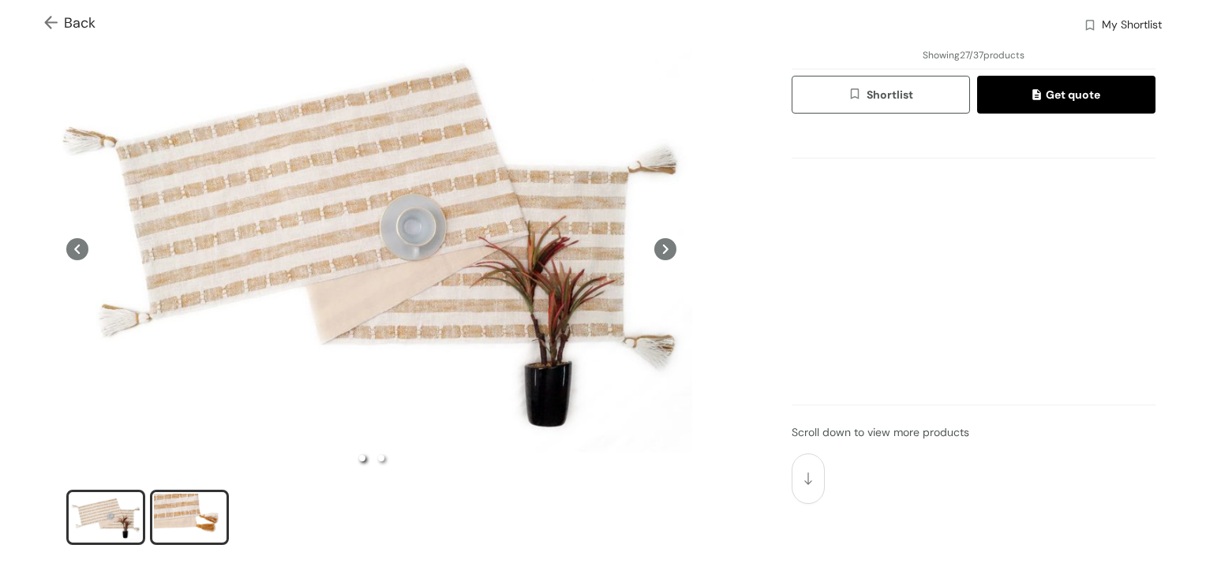
click at [160, 512] on div "slide item 2" at bounding box center [189, 517] width 71 height 47
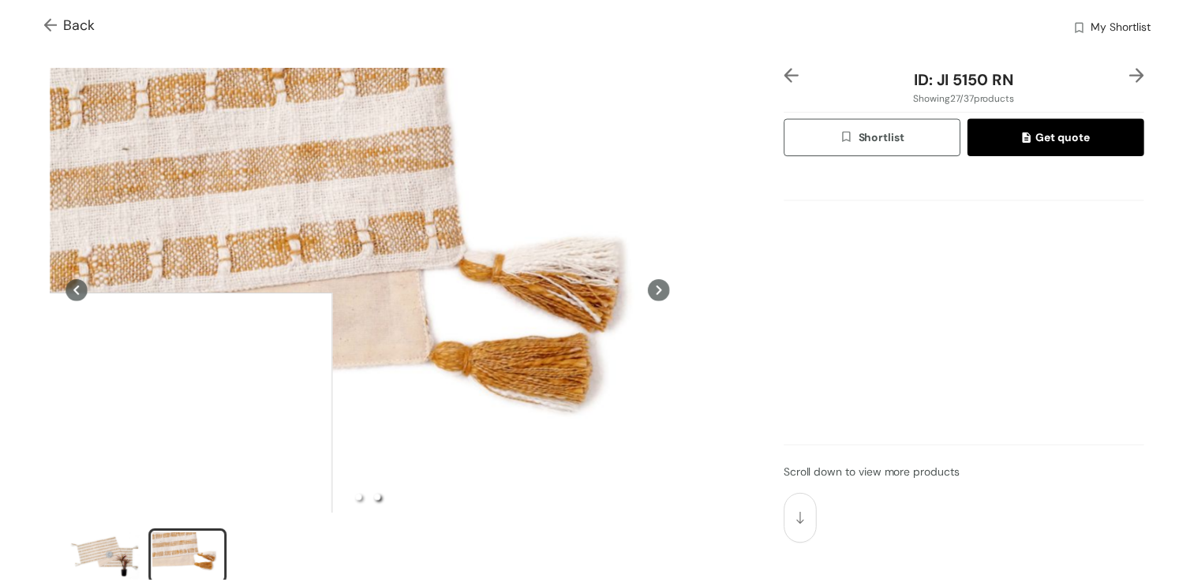
scroll to position [0, 0]
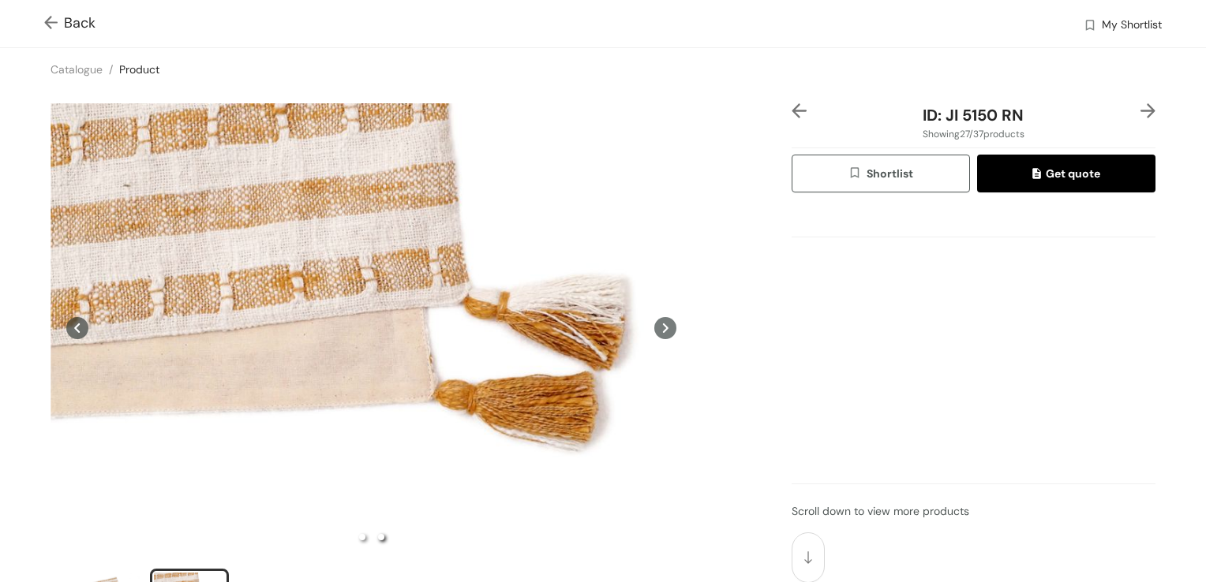
click at [38, 15] on div "Back My Shortlist" at bounding box center [603, 23] width 1206 height 47
click at [44, 20] on div "Back My Shortlist" at bounding box center [603, 23] width 1206 height 47
click at [90, 21] on span "Back" at bounding box center [69, 23] width 51 height 21
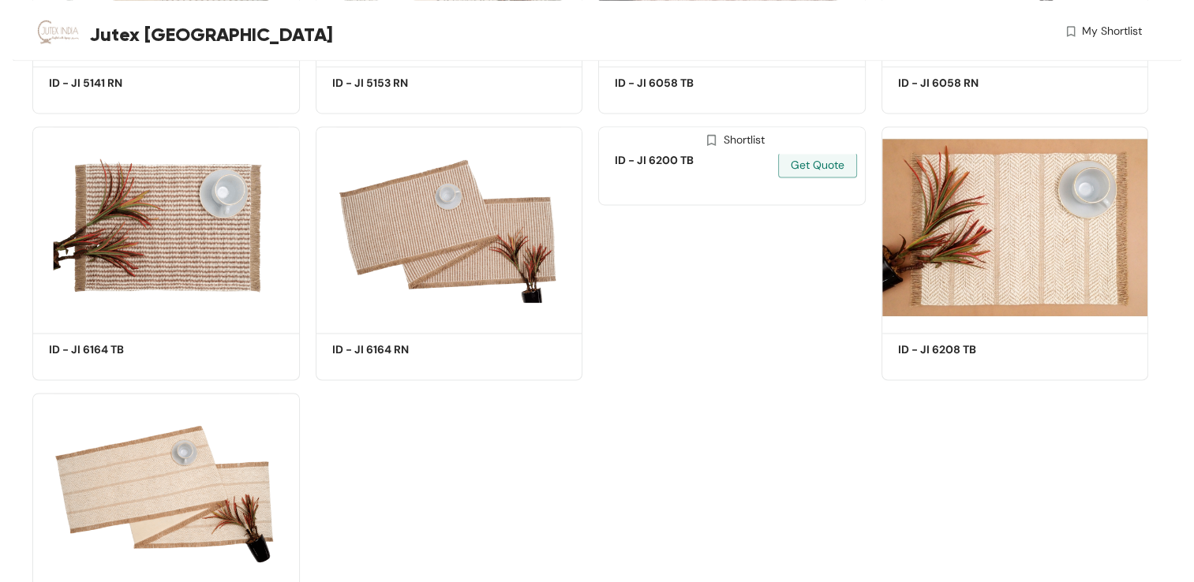
scroll to position [2468, 0]
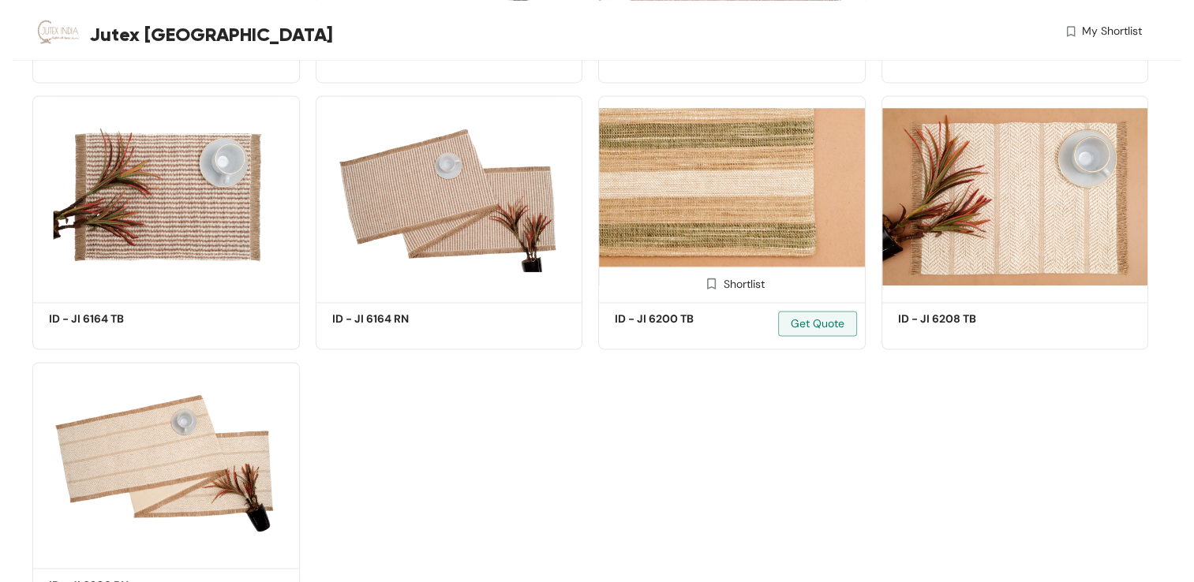
click at [799, 264] on img at bounding box center [732, 195] width 268 height 201
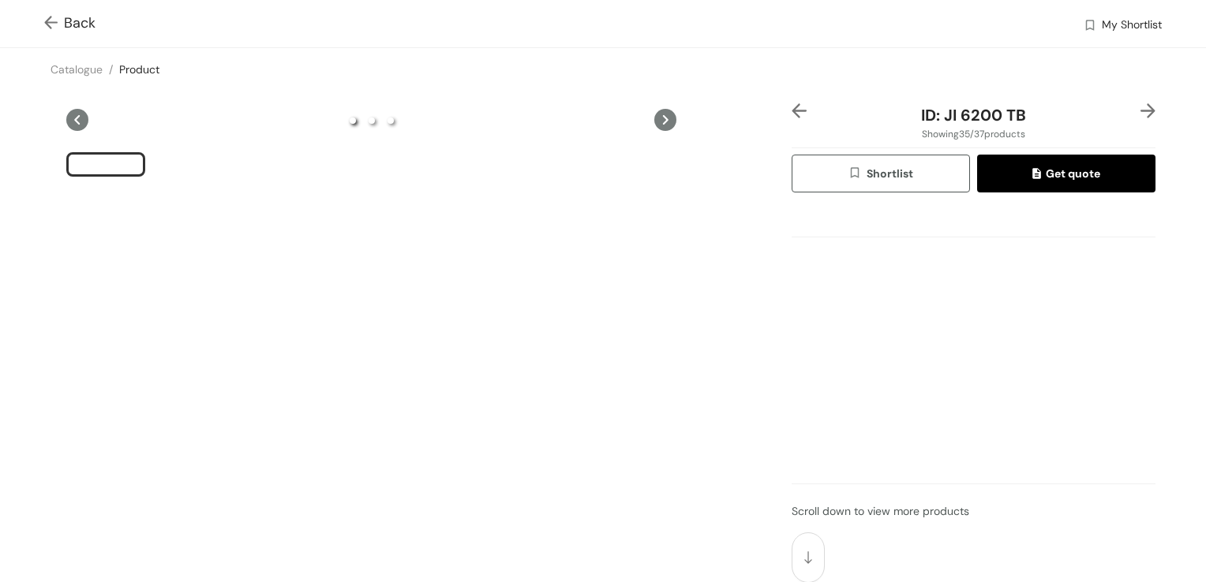
scroll to position [237, 0]
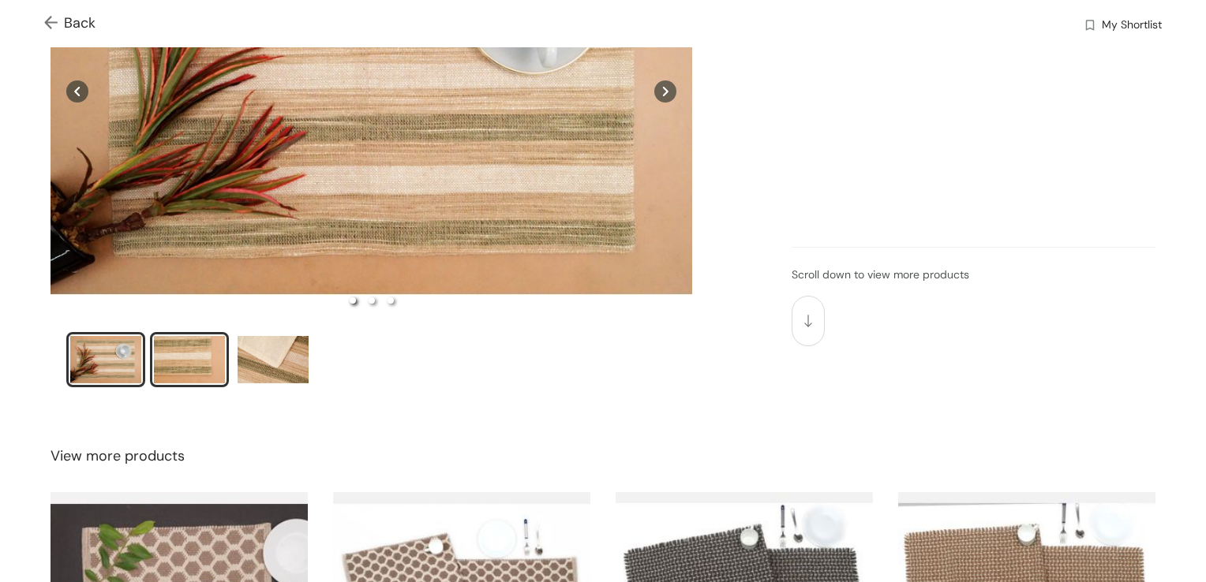
click at [184, 367] on div "slide item 2" at bounding box center [189, 359] width 71 height 47
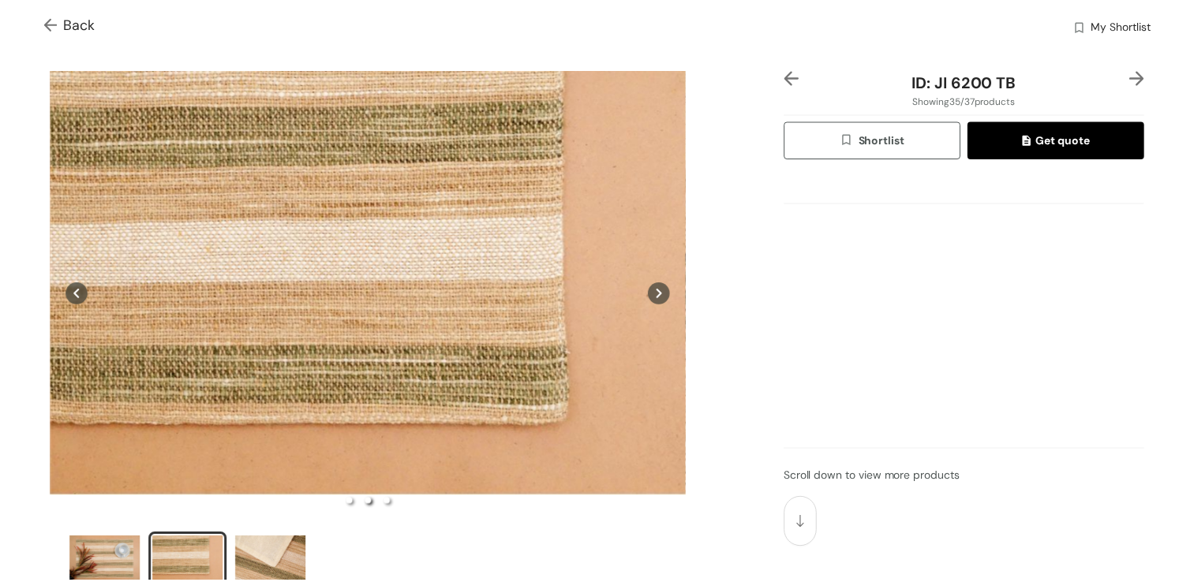
scroll to position [0, 0]
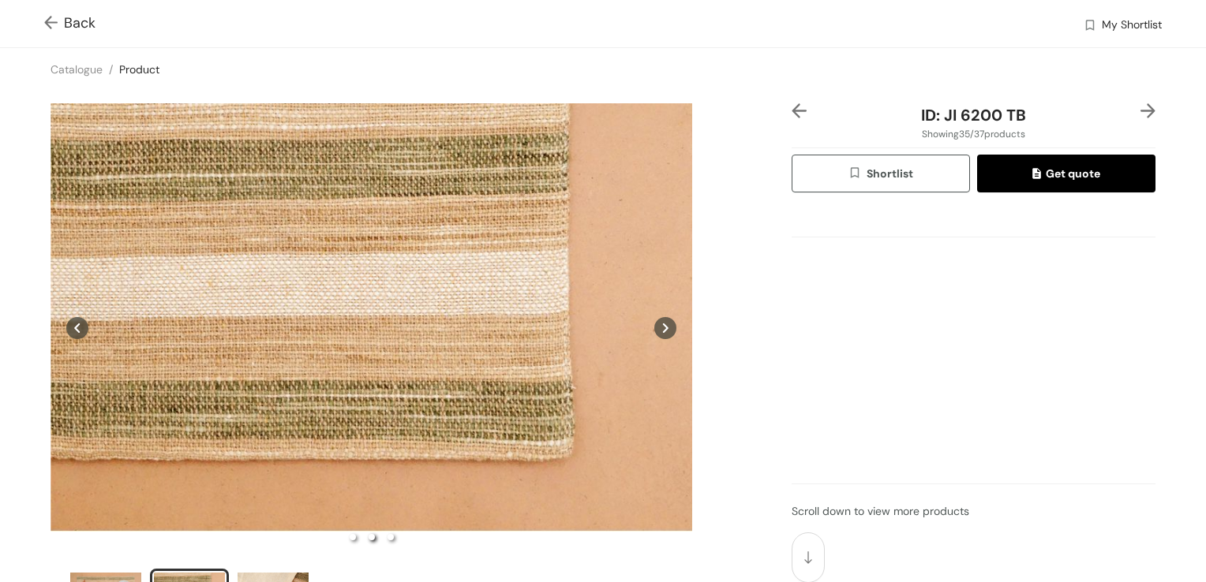
click at [45, 24] on img at bounding box center [54, 24] width 20 height 17
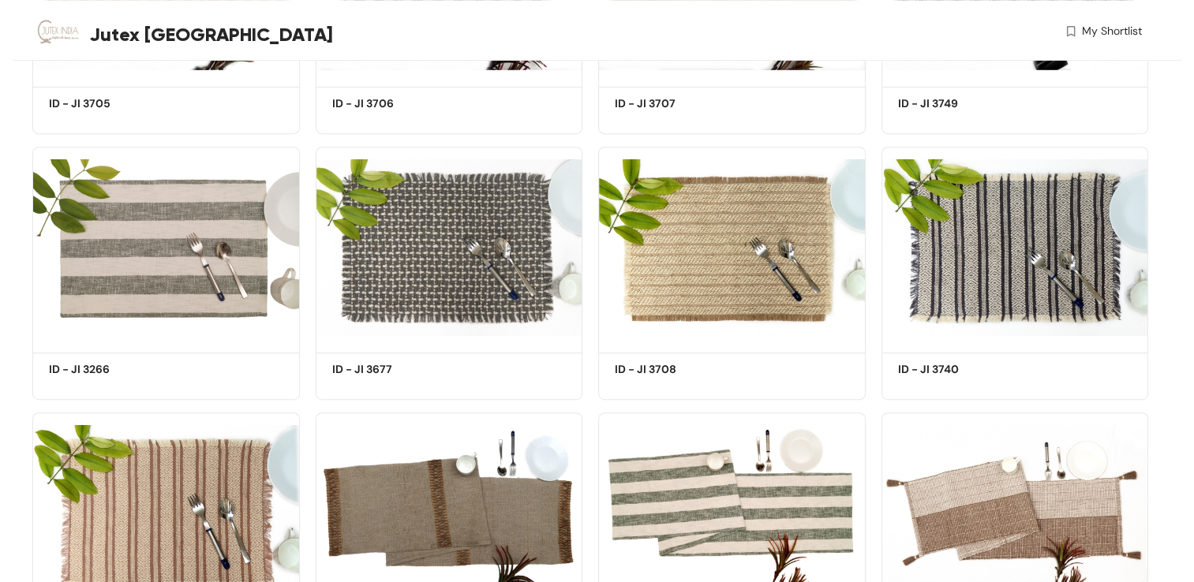
scroll to position [818, 0]
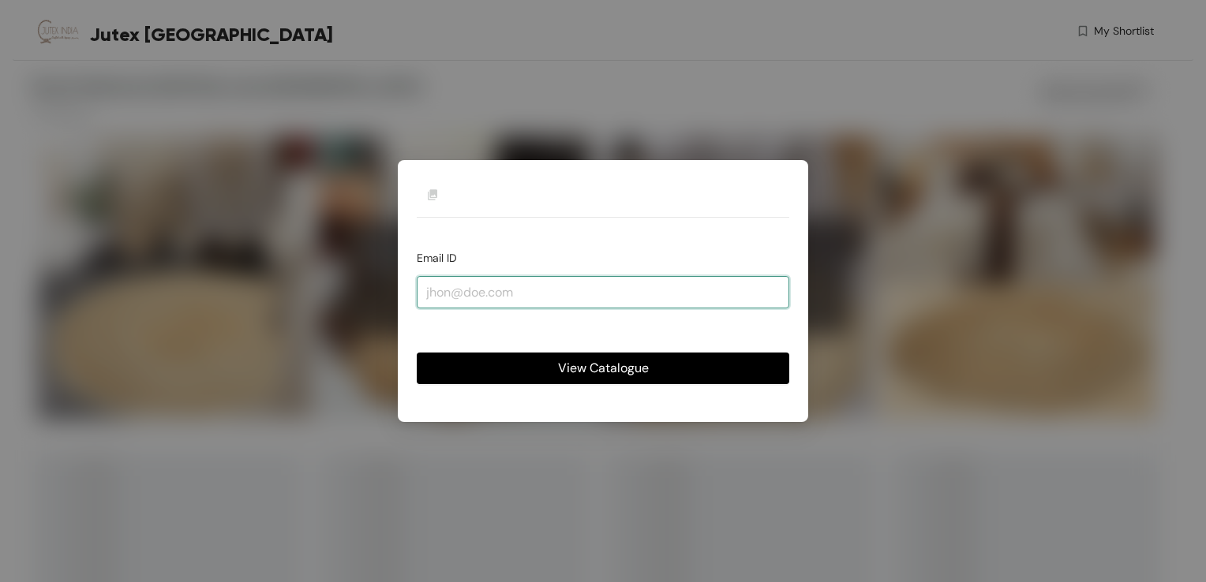
click at [540, 293] on input "email" at bounding box center [603, 292] width 372 height 32
type input "[EMAIL_ADDRESS][PERSON_NAME][DOMAIN_NAME]"
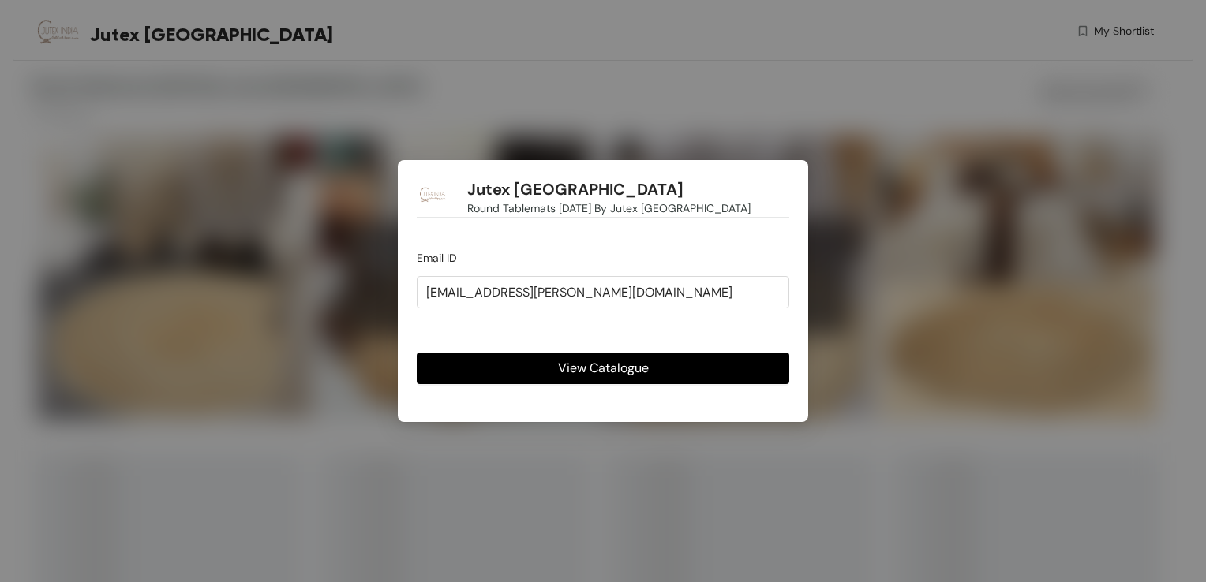
click at [567, 365] on span "View Catalogue" at bounding box center [603, 368] width 91 height 20
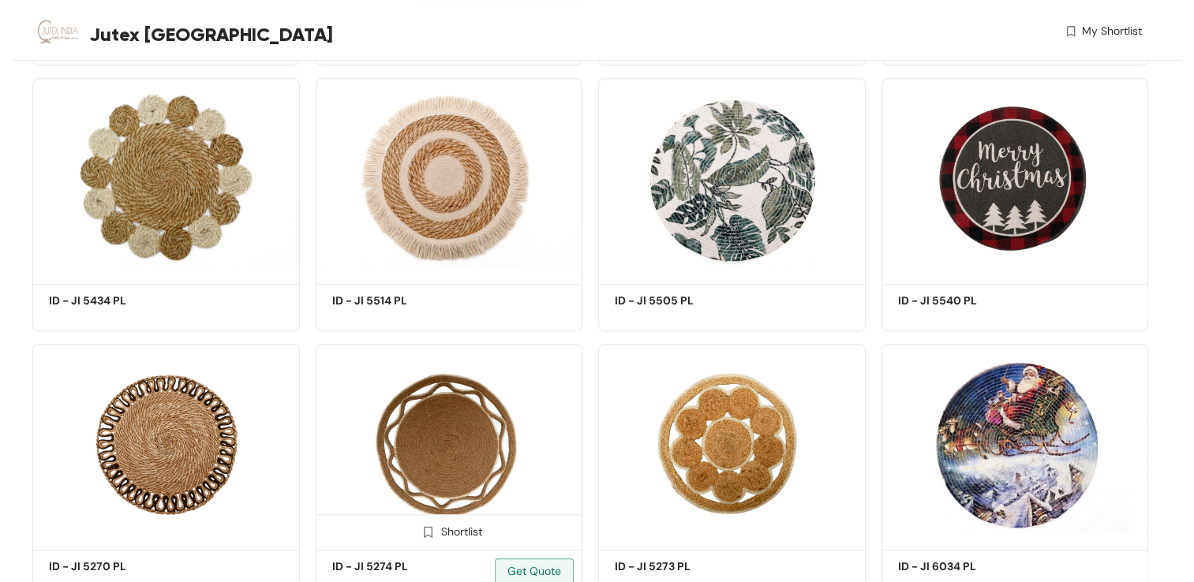
scroll to position [1420, 0]
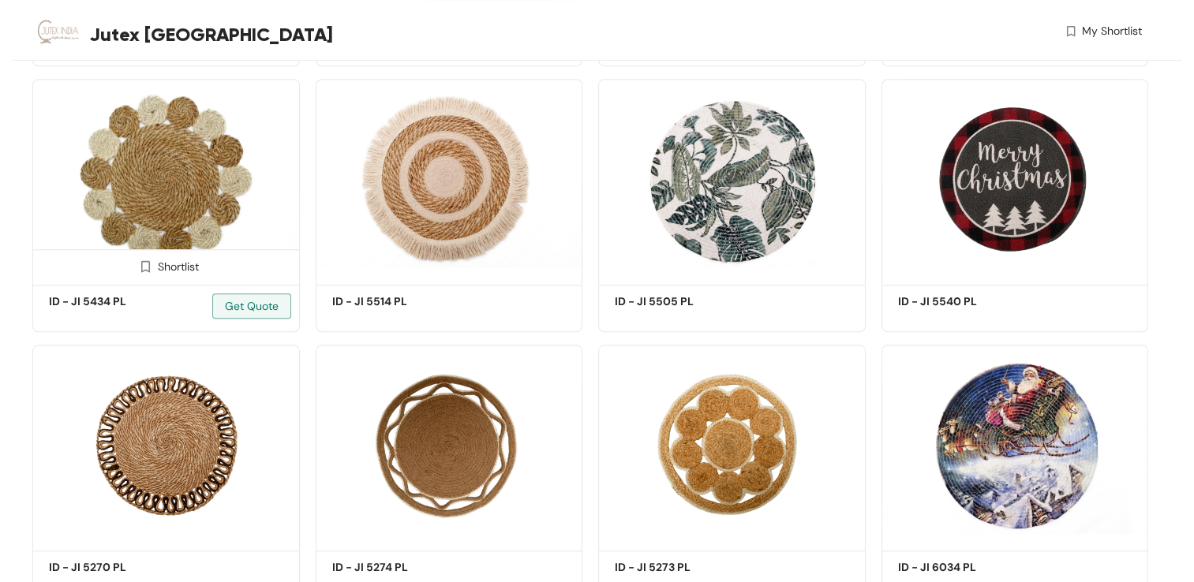
click at [189, 192] on img at bounding box center [166, 179] width 268 height 201
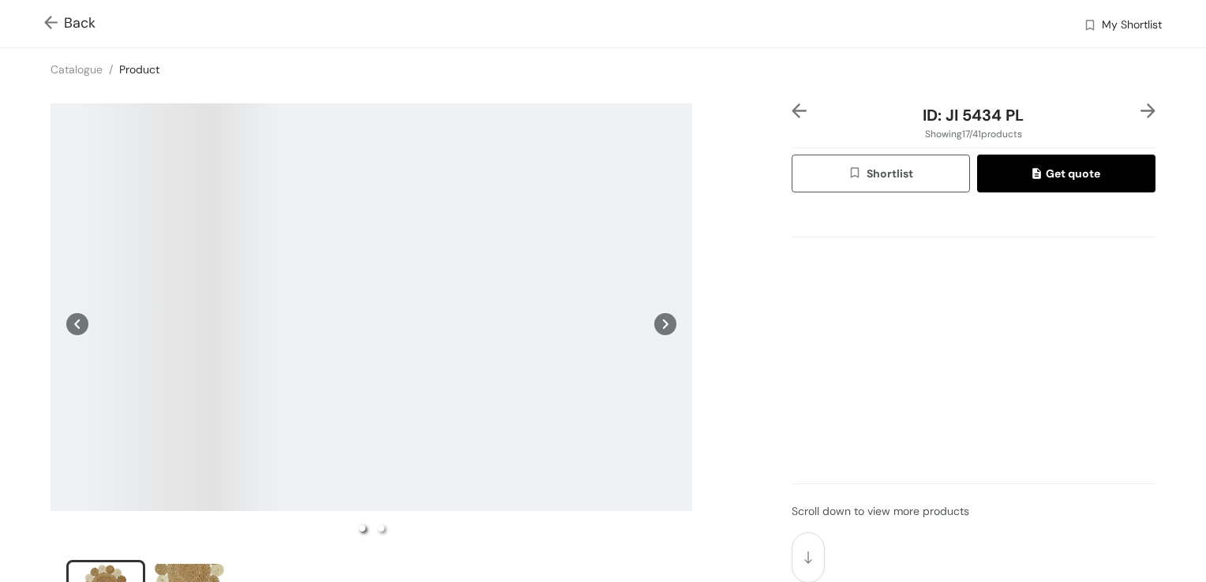
scroll to position [79, 0]
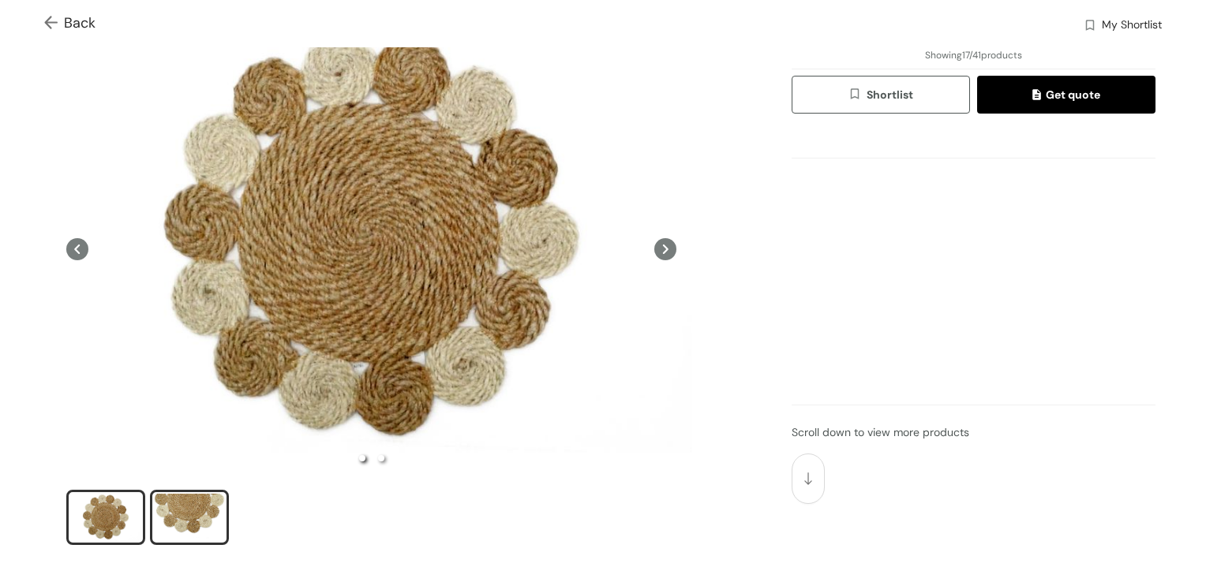
click at [205, 514] on div "slide item 2" at bounding box center [189, 517] width 71 height 47
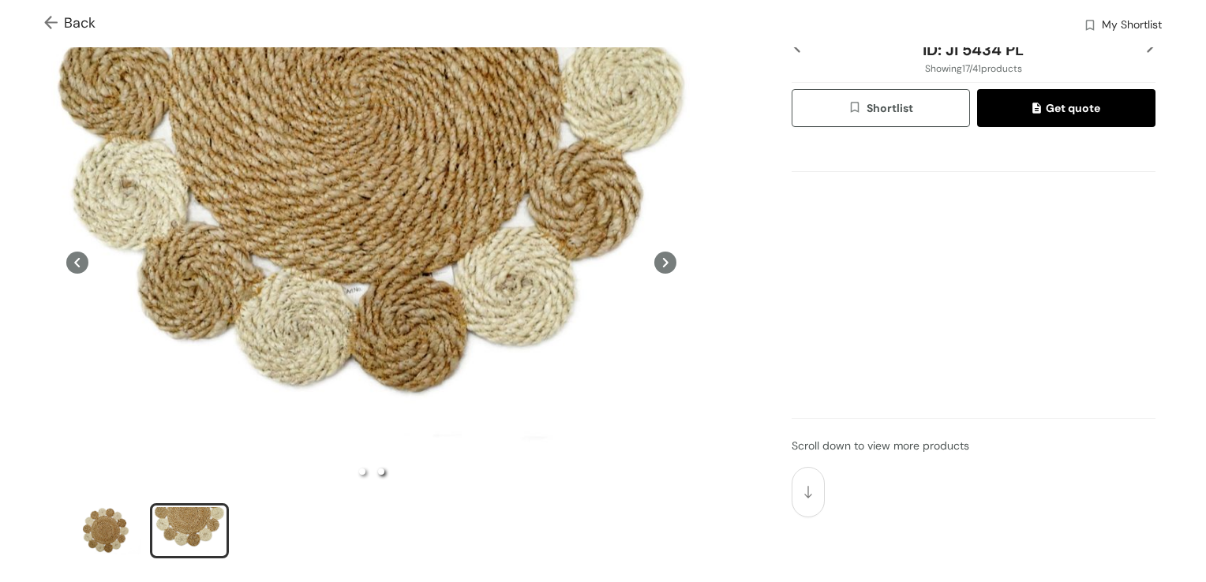
scroll to position [158, 0]
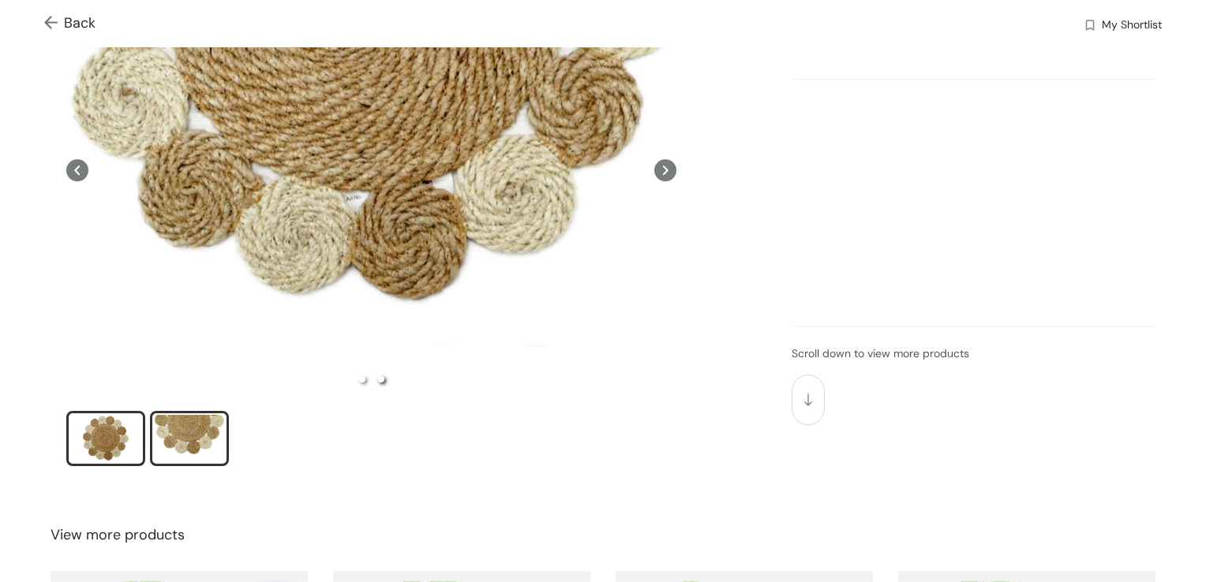
click at [126, 426] on div "slide item 1" at bounding box center [105, 438] width 71 height 47
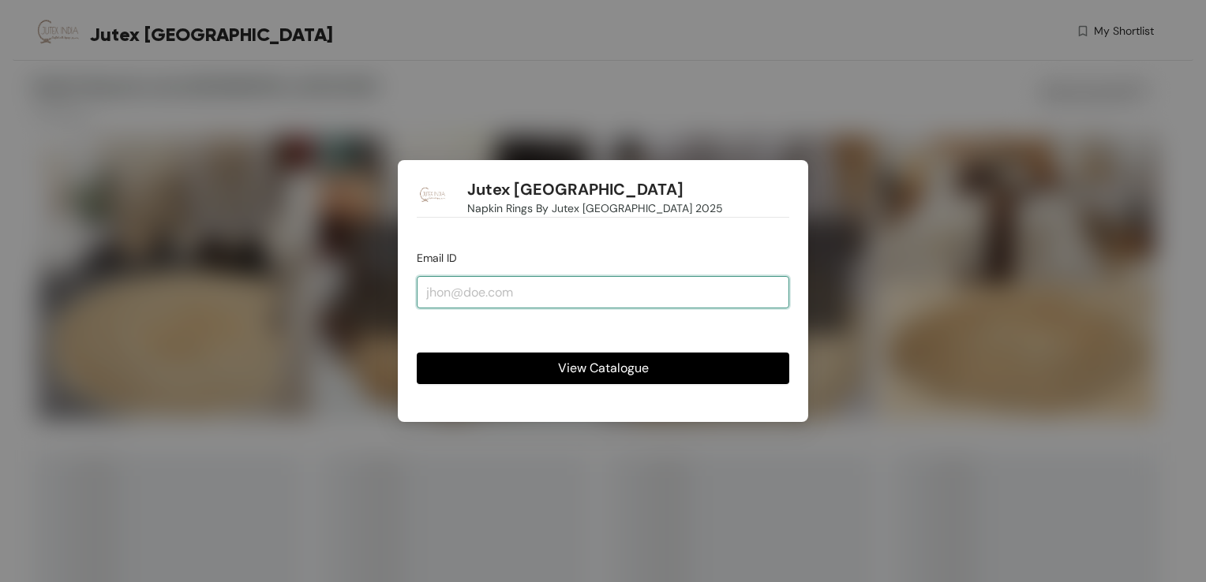
click at [563, 277] on input "email" at bounding box center [603, 292] width 372 height 32
type input "[EMAIL_ADDRESS][PERSON_NAME][DOMAIN_NAME]"
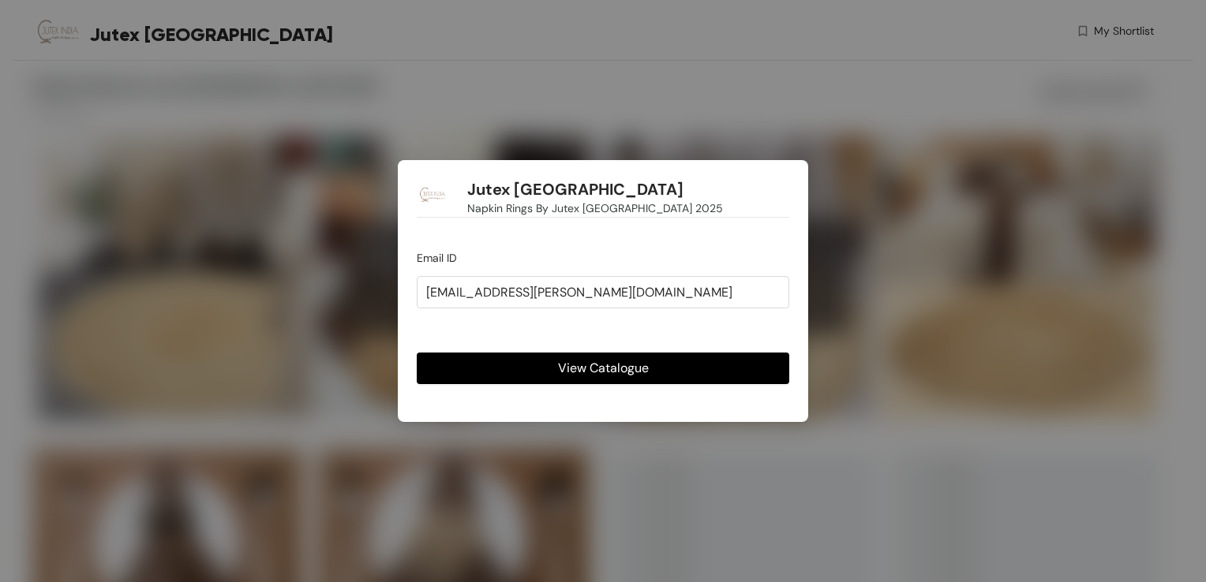
click at [590, 365] on span "View Catalogue" at bounding box center [603, 368] width 91 height 20
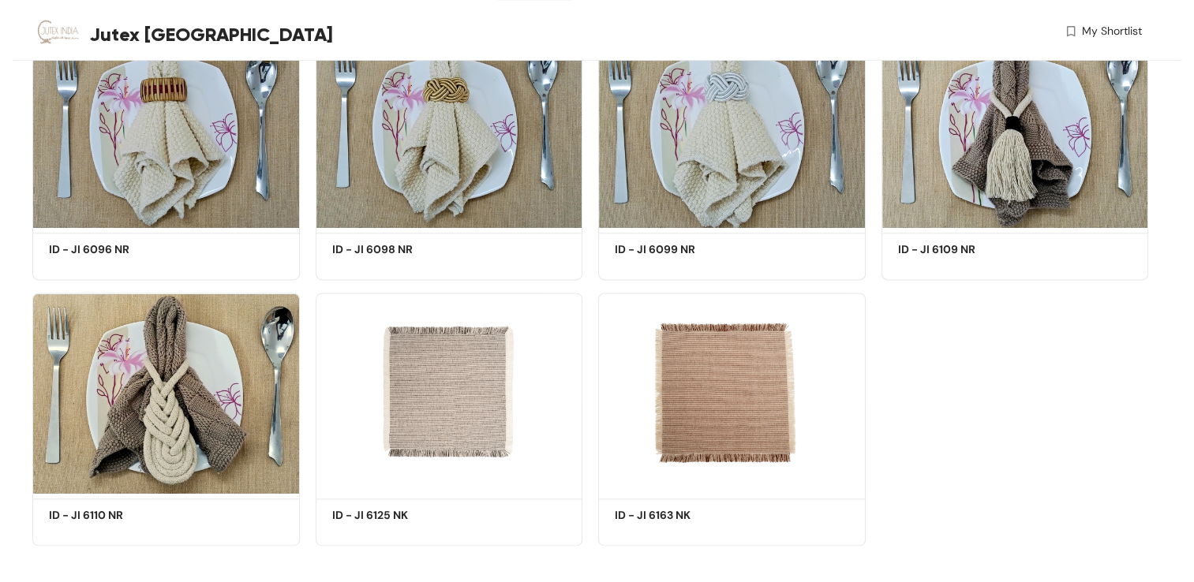
scroll to position [2022, 0]
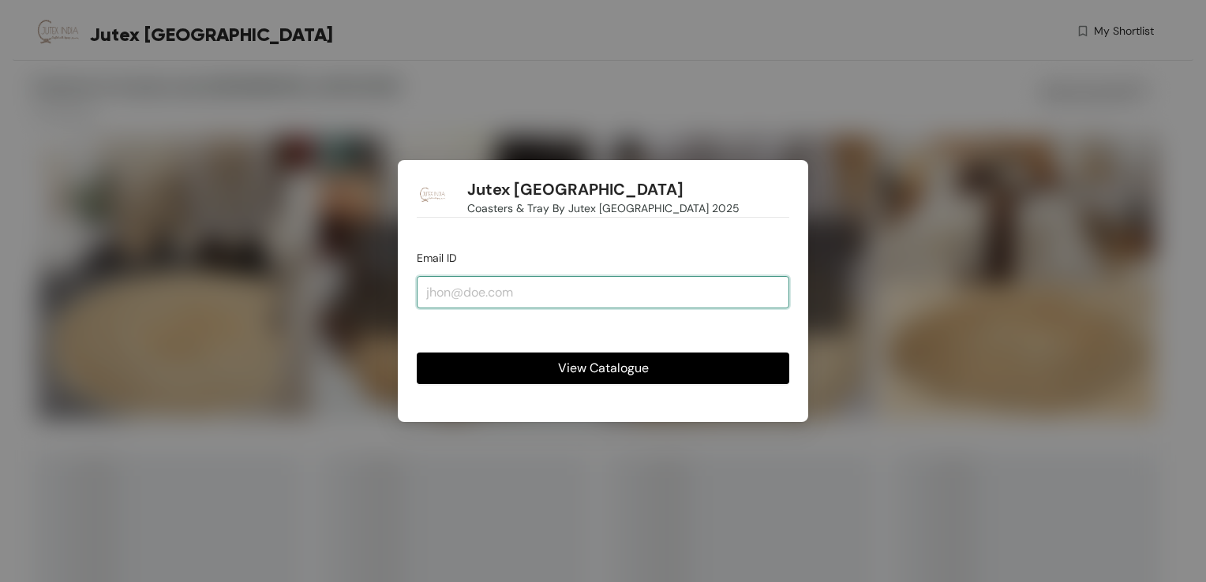
drag, startPoint x: 546, startPoint y: 294, endPoint x: 541, endPoint y: 301, distance: 8.4
click at [546, 294] on input "email" at bounding box center [603, 292] width 372 height 32
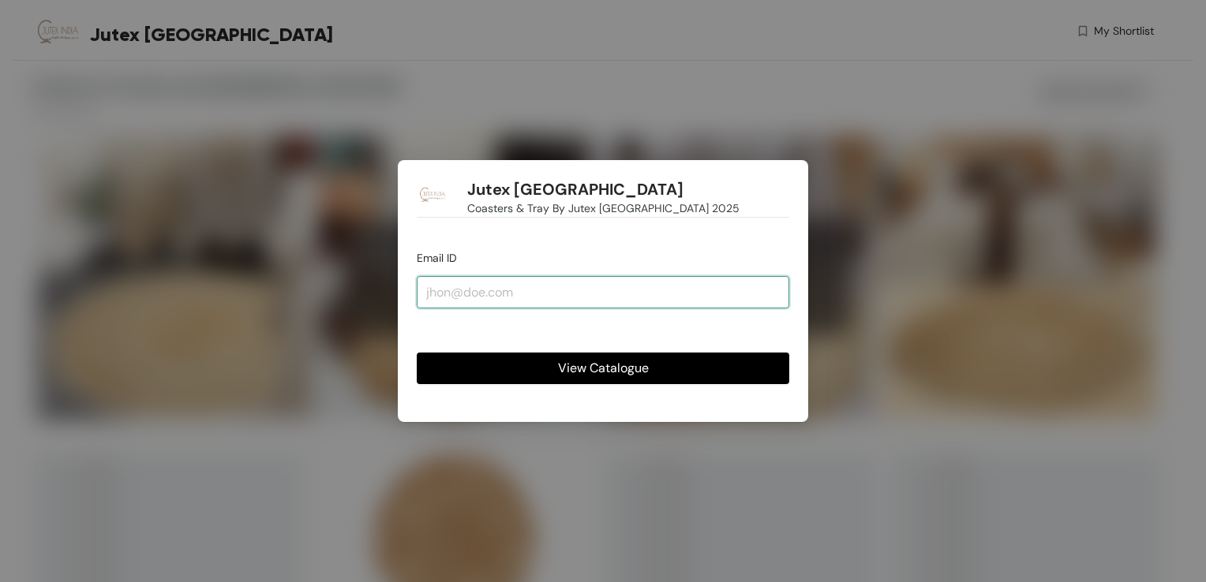
type input "[EMAIL_ADDRESS][PERSON_NAME][DOMAIN_NAME]"
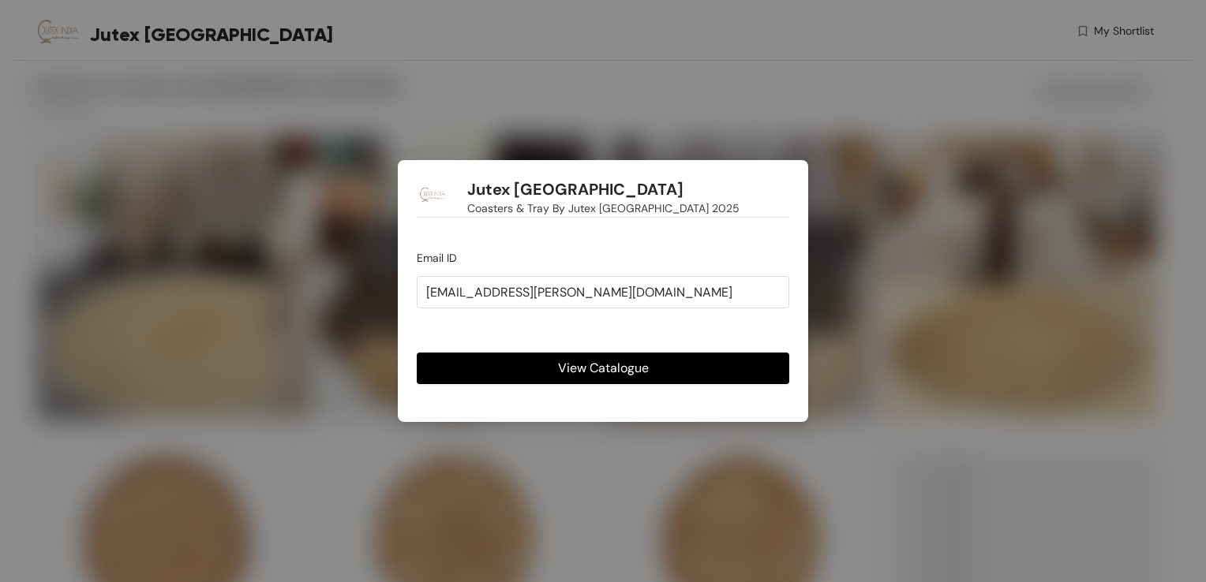
click at [578, 374] on span "View Catalogue" at bounding box center [603, 368] width 91 height 20
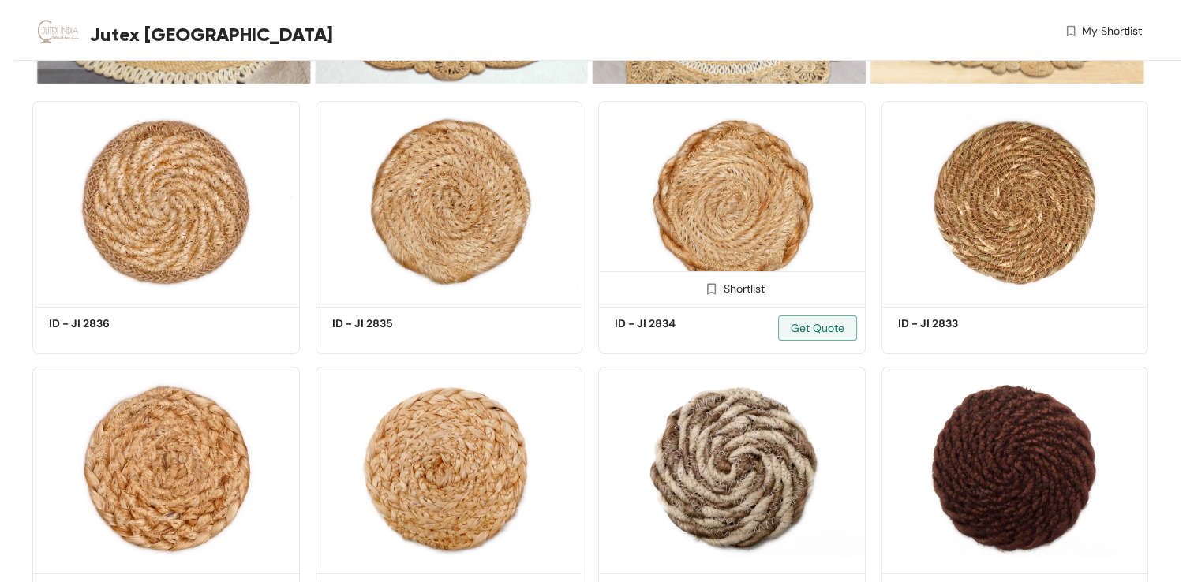
scroll to position [354, 0]
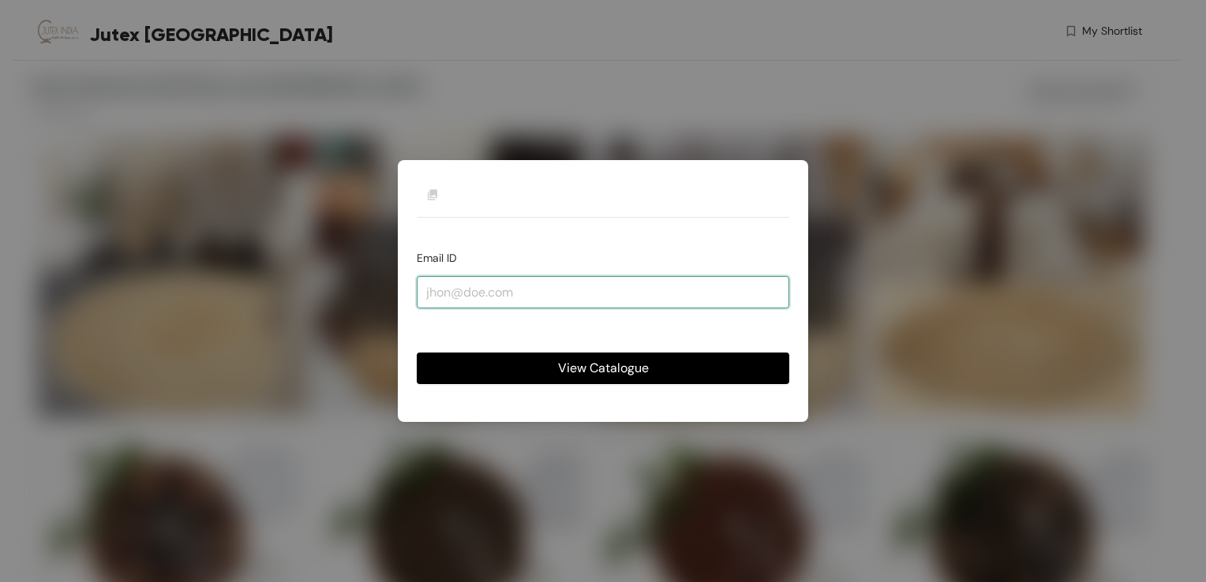
drag, startPoint x: 533, startPoint y: 287, endPoint x: 526, endPoint y: 299, distance: 13.4
click at [533, 287] on input "email" at bounding box center [603, 292] width 372 height 32
type input "[EMAIL_ADDRESS][PERSON_NAME][DOMAIN_NAME]"
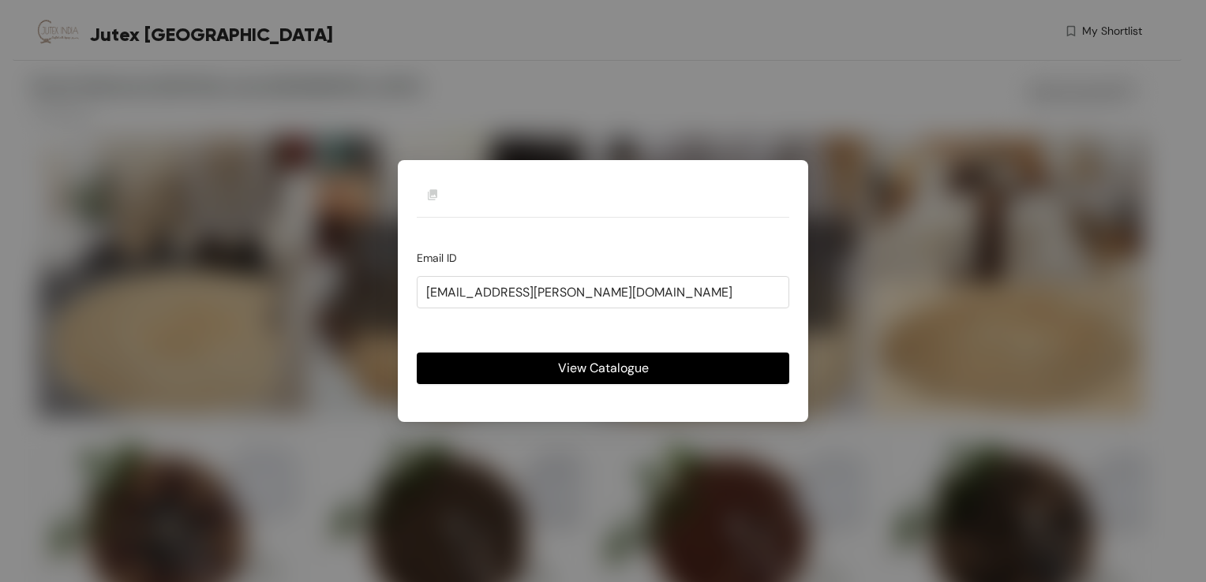
click at [601, 375] on span "View Catalogue" at bounding box center [603, 368] width 91 height 20
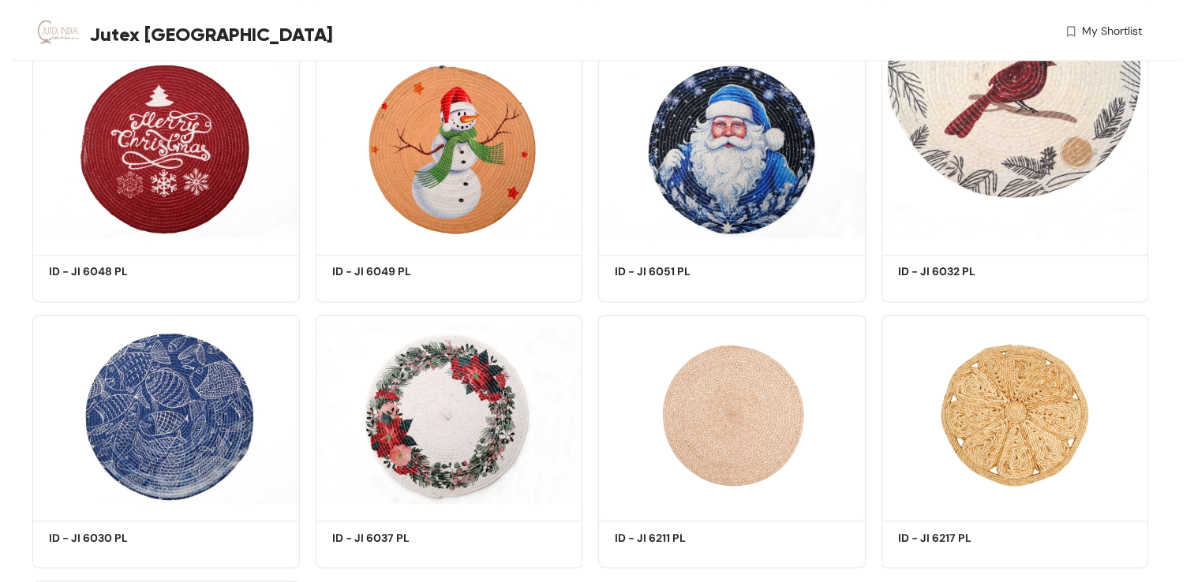
scroll to position [2525, 0]
